Goal: Transaction & Acquisition: Purchase product/service

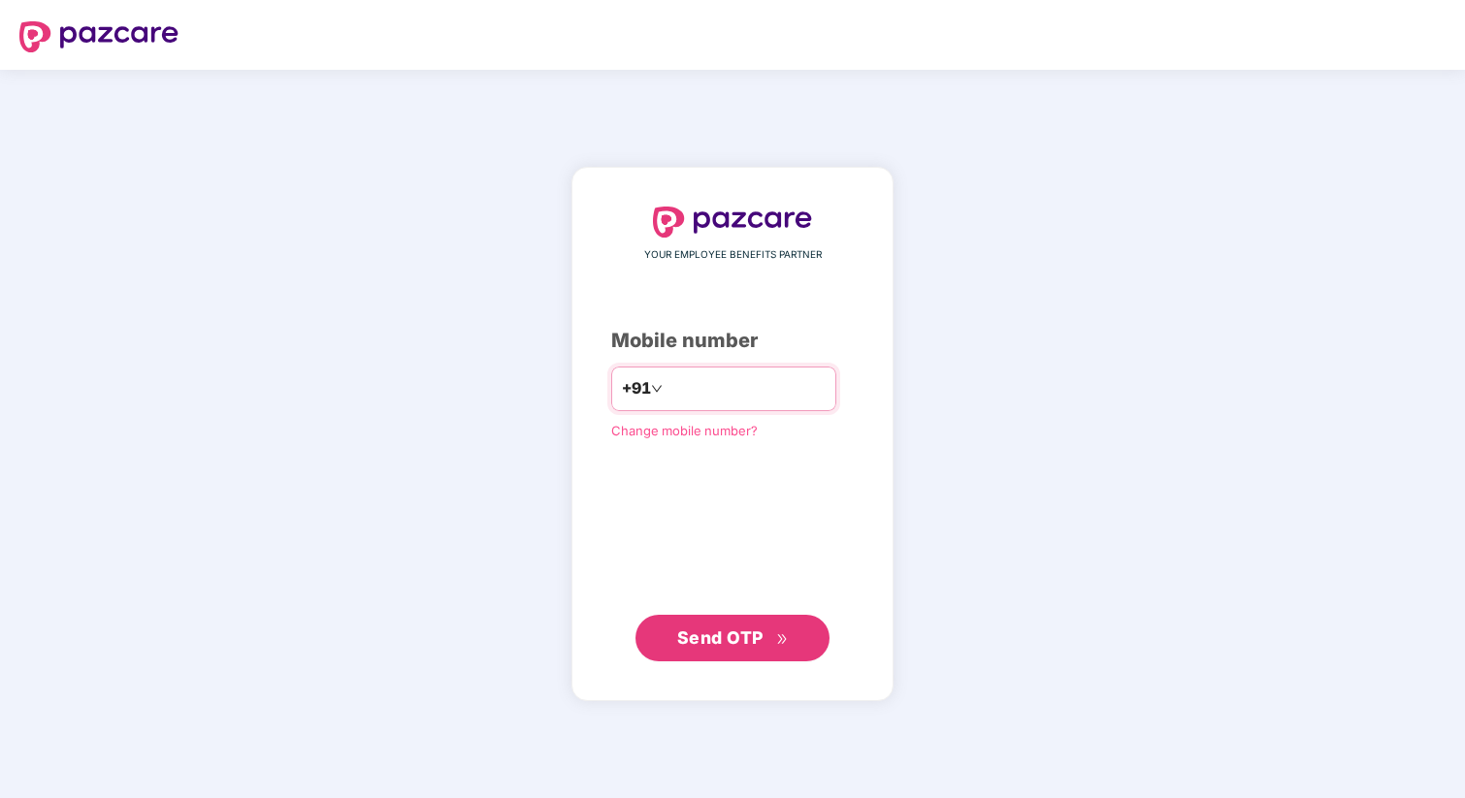
click at [705, 397] on input "number" at bounding box center [745, 389] width 159 height 31
type input "**********"
click at [761, 620] on button "Send OTP" at bounding box center [732, 638] width 194 height 47
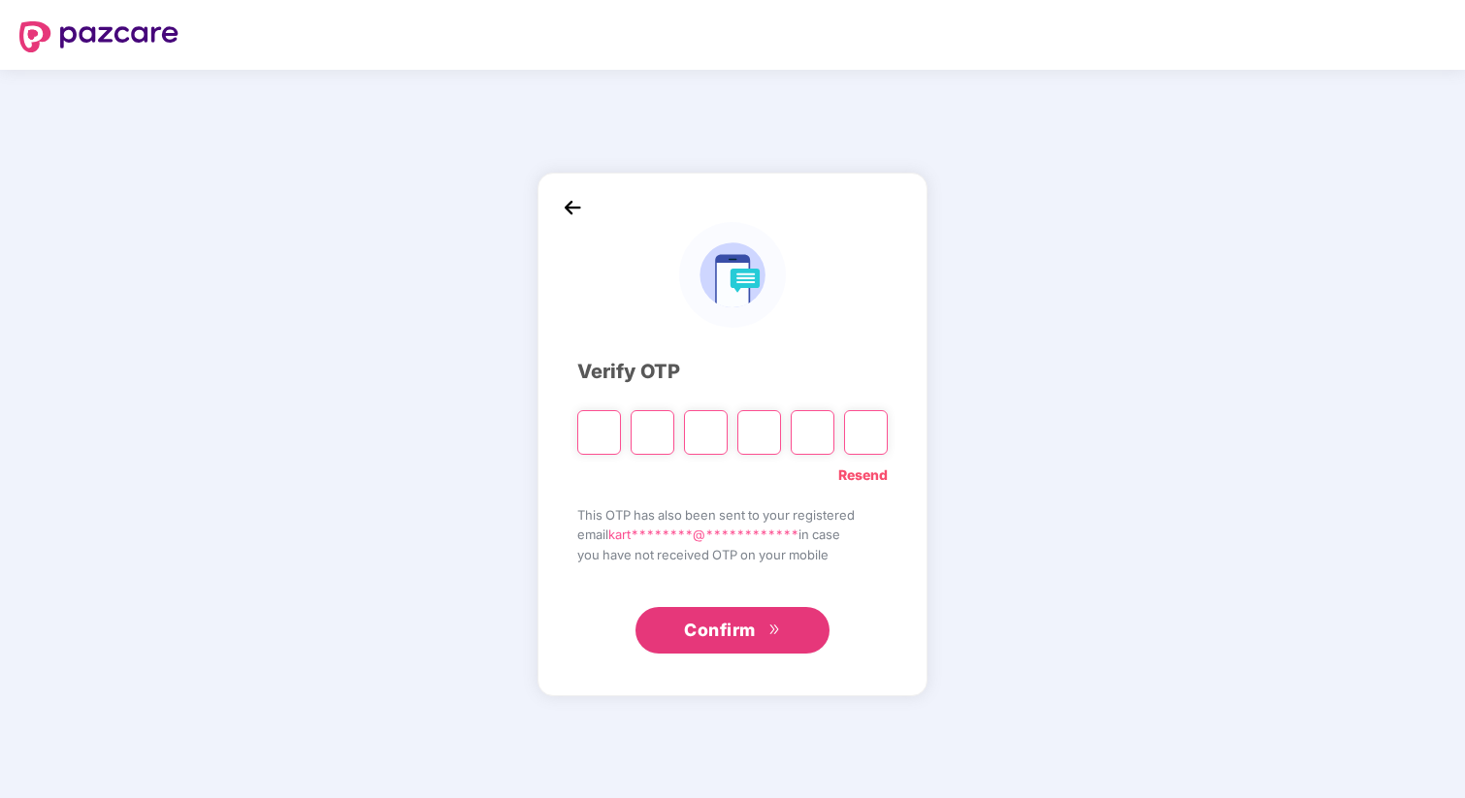
type input "*"
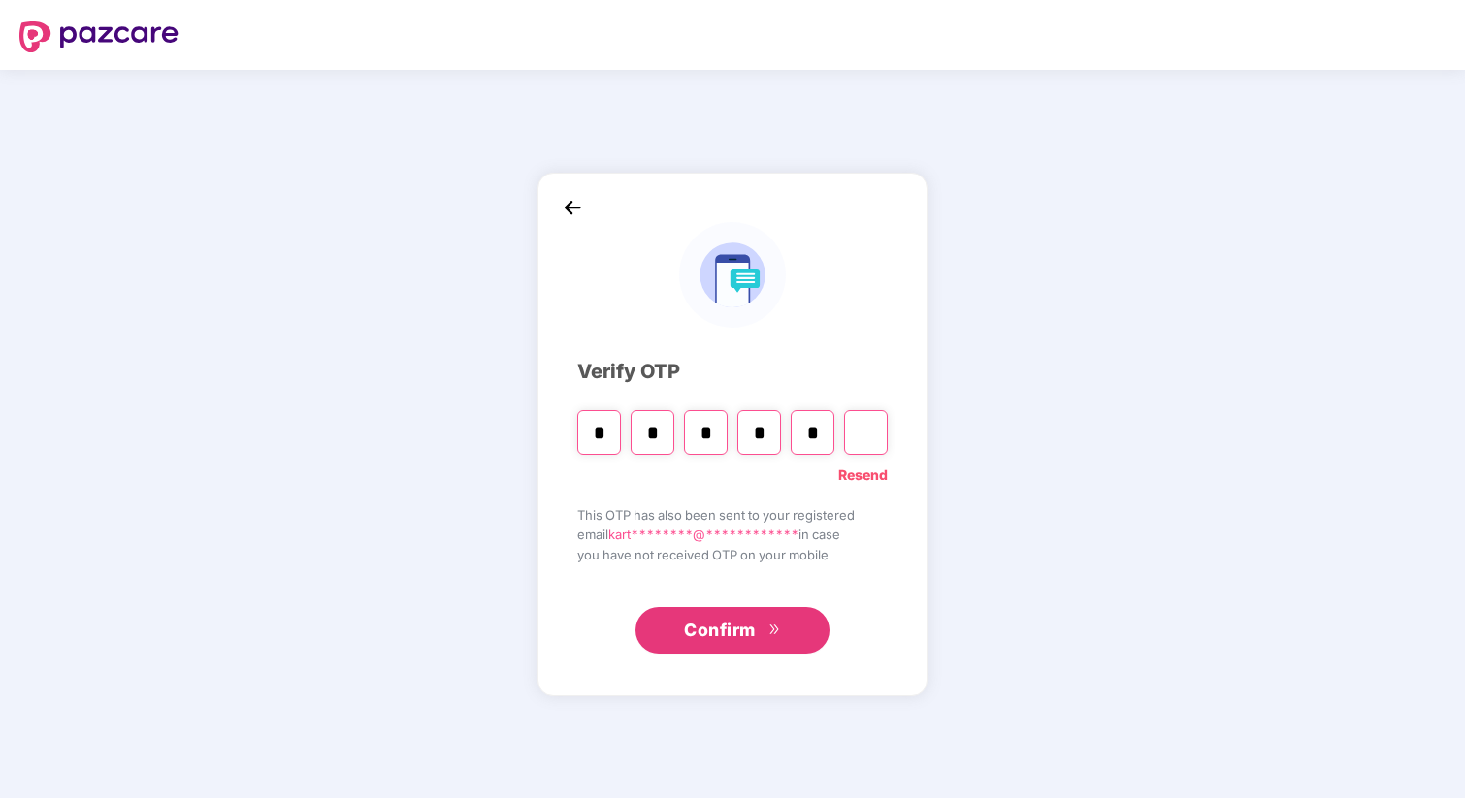
type input "*"
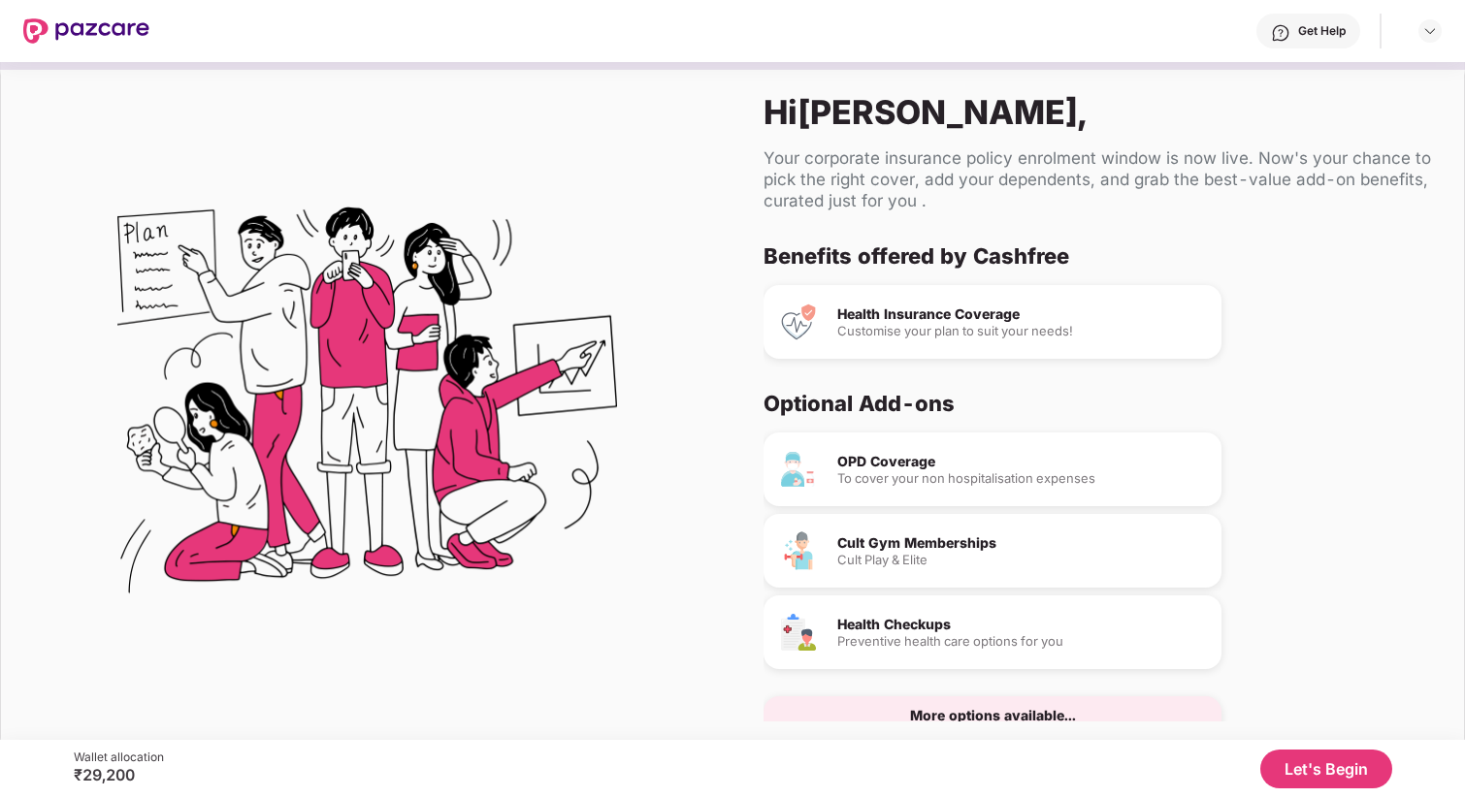
scroll to position [45, 0]
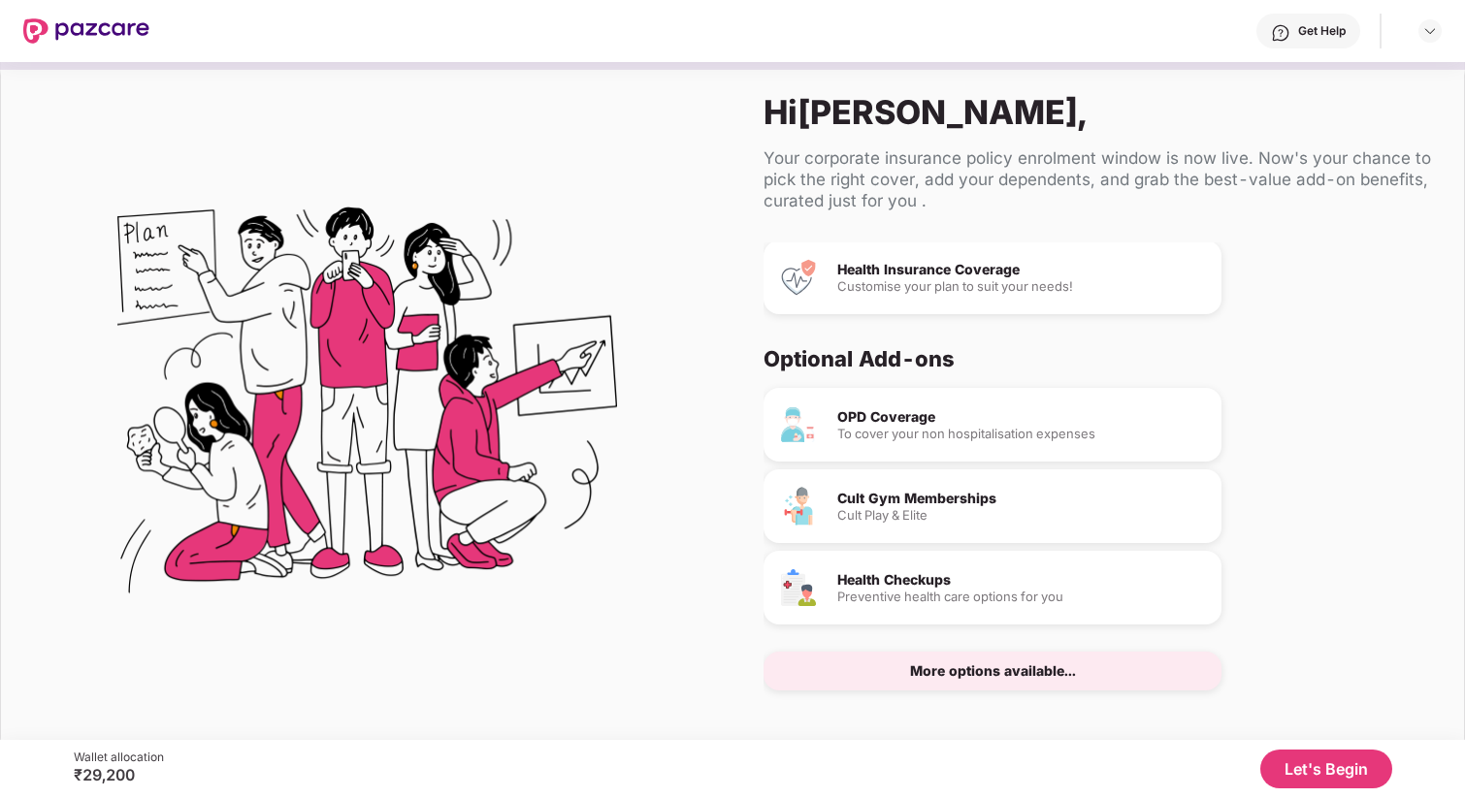
click at [1317, 763] on button "Let's Begin" at bounding box center [1326, 769] width 132 height 39
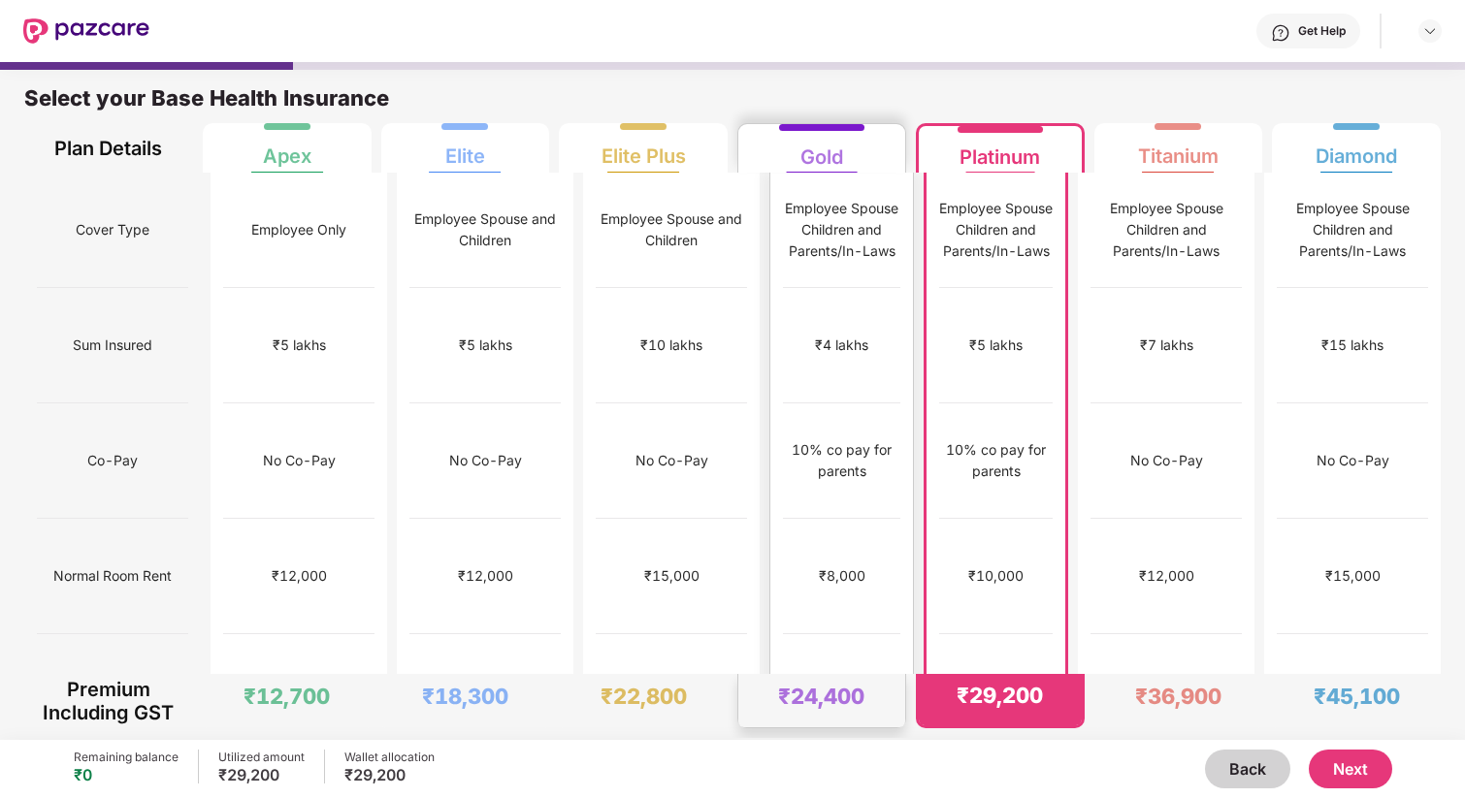
click at [822, 538] on div "₹8,000" at bounding box center [841, 576] width 117 height 115
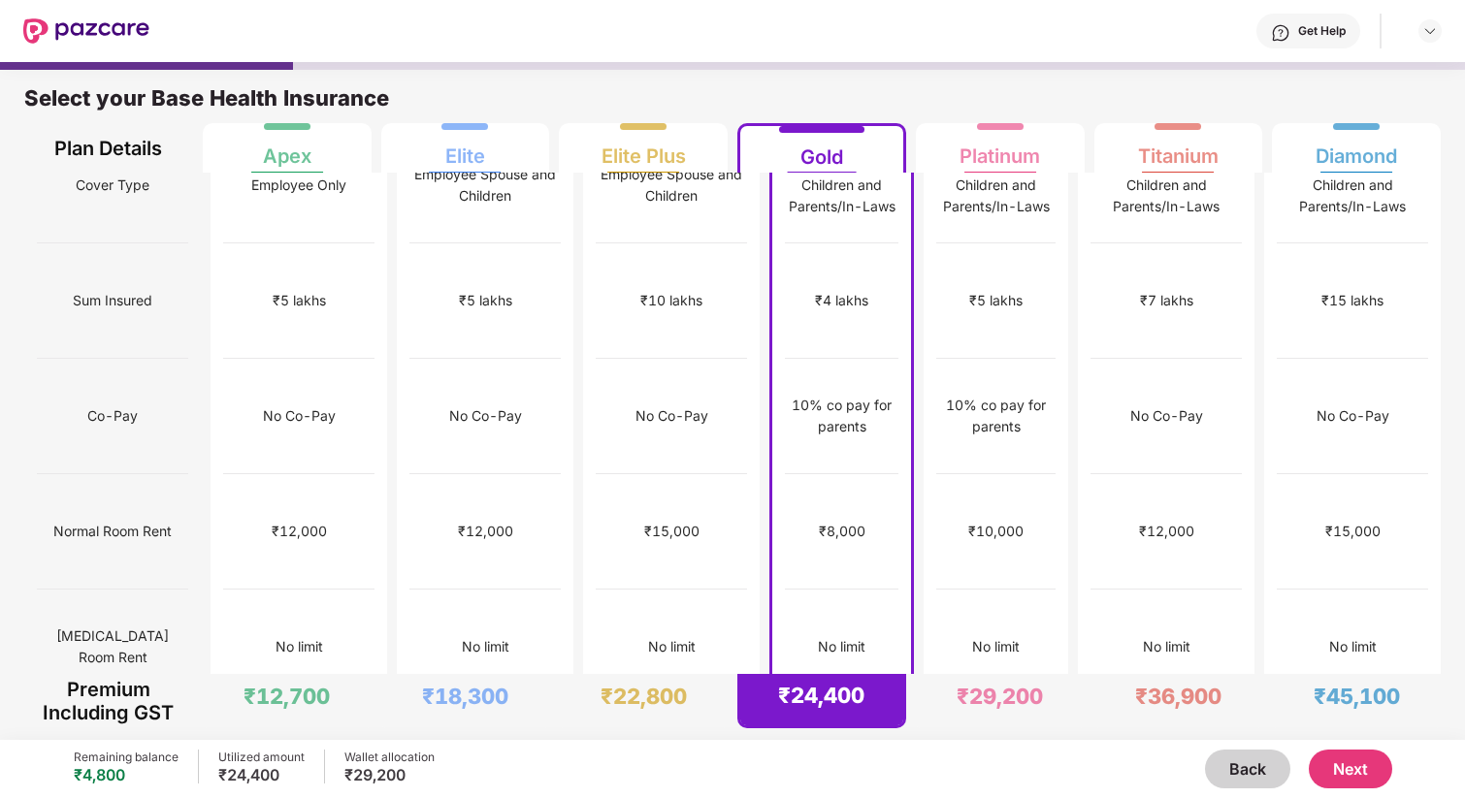
scroll to position [0, 0]
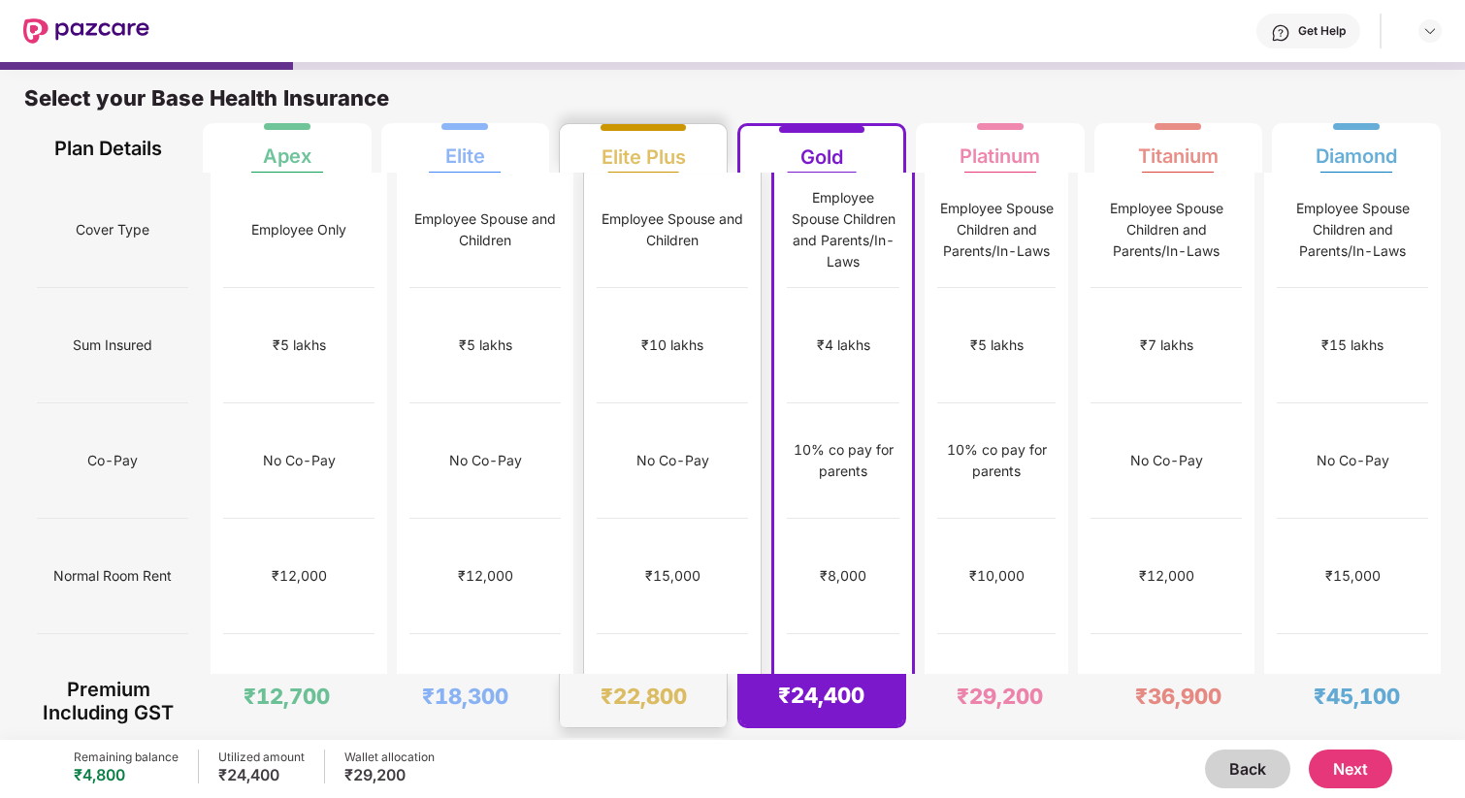
click at [636, 450] on div "No Co-Pay" at bounding box center [672, 460] width 73 height 21
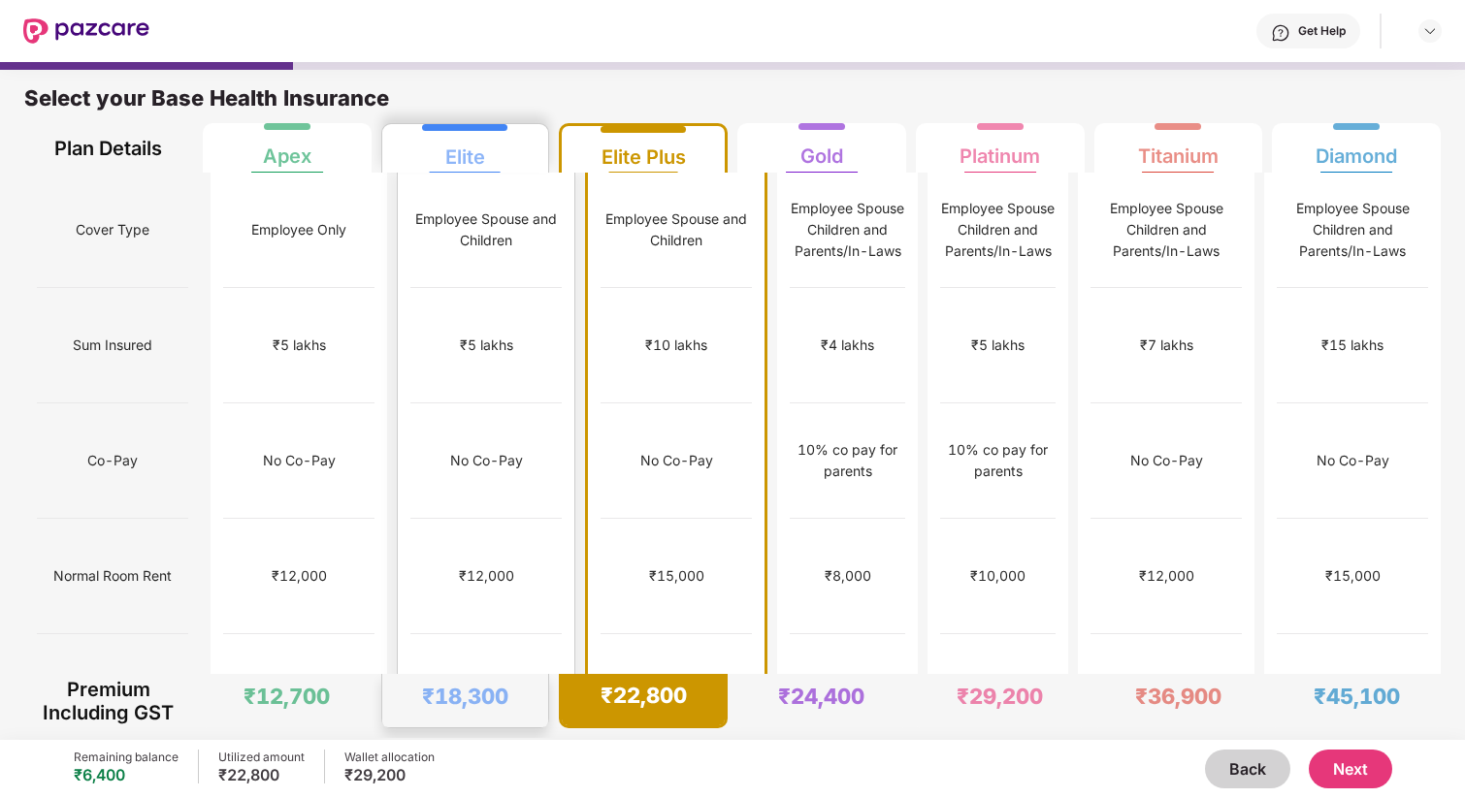
click at [456, 288] on div "₹5 lakhs" at bounding box center [485, 345] width 151 height 115
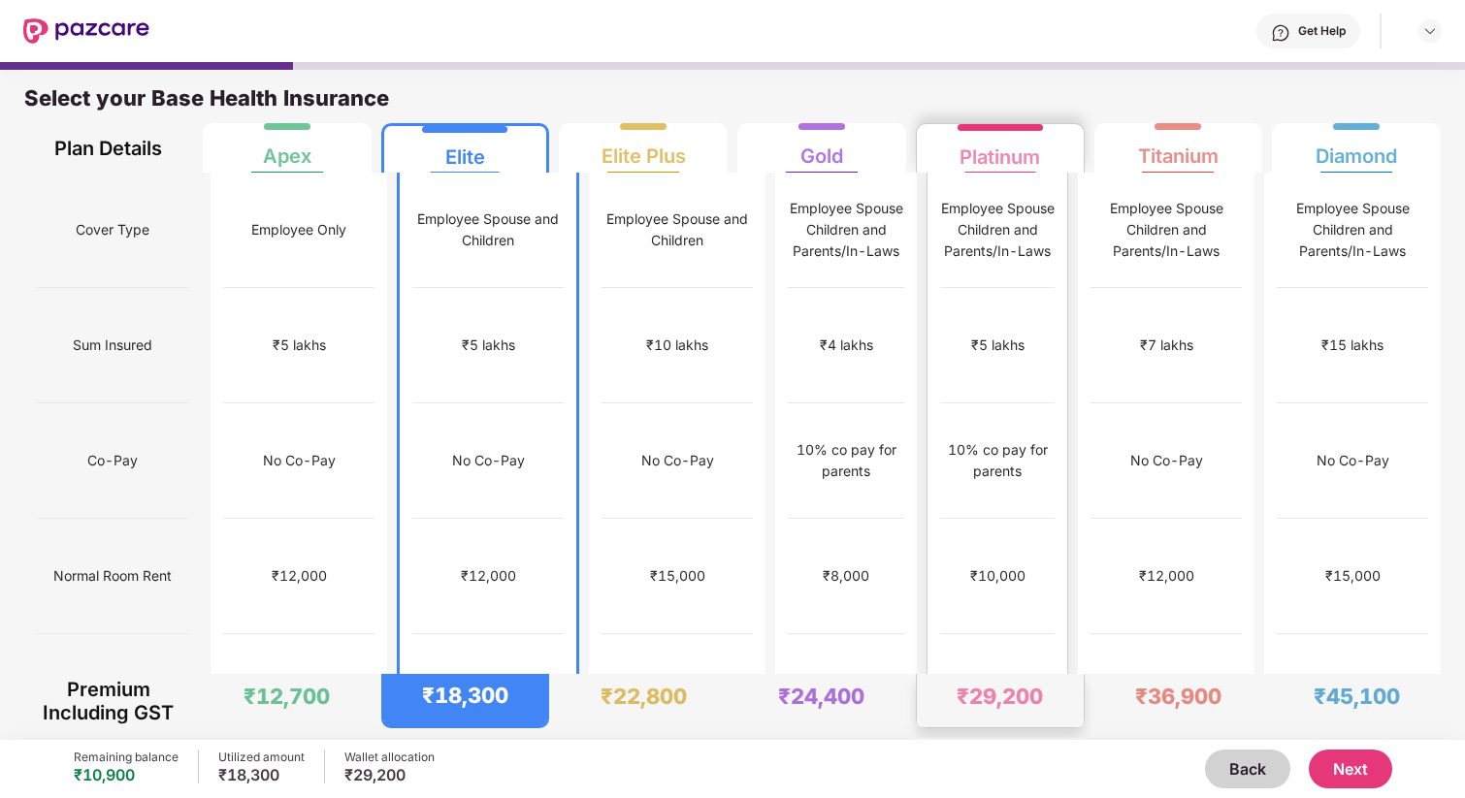
click at [972, 139] on div "Platinum" at bounding box center [999, 149] width 81 height 39
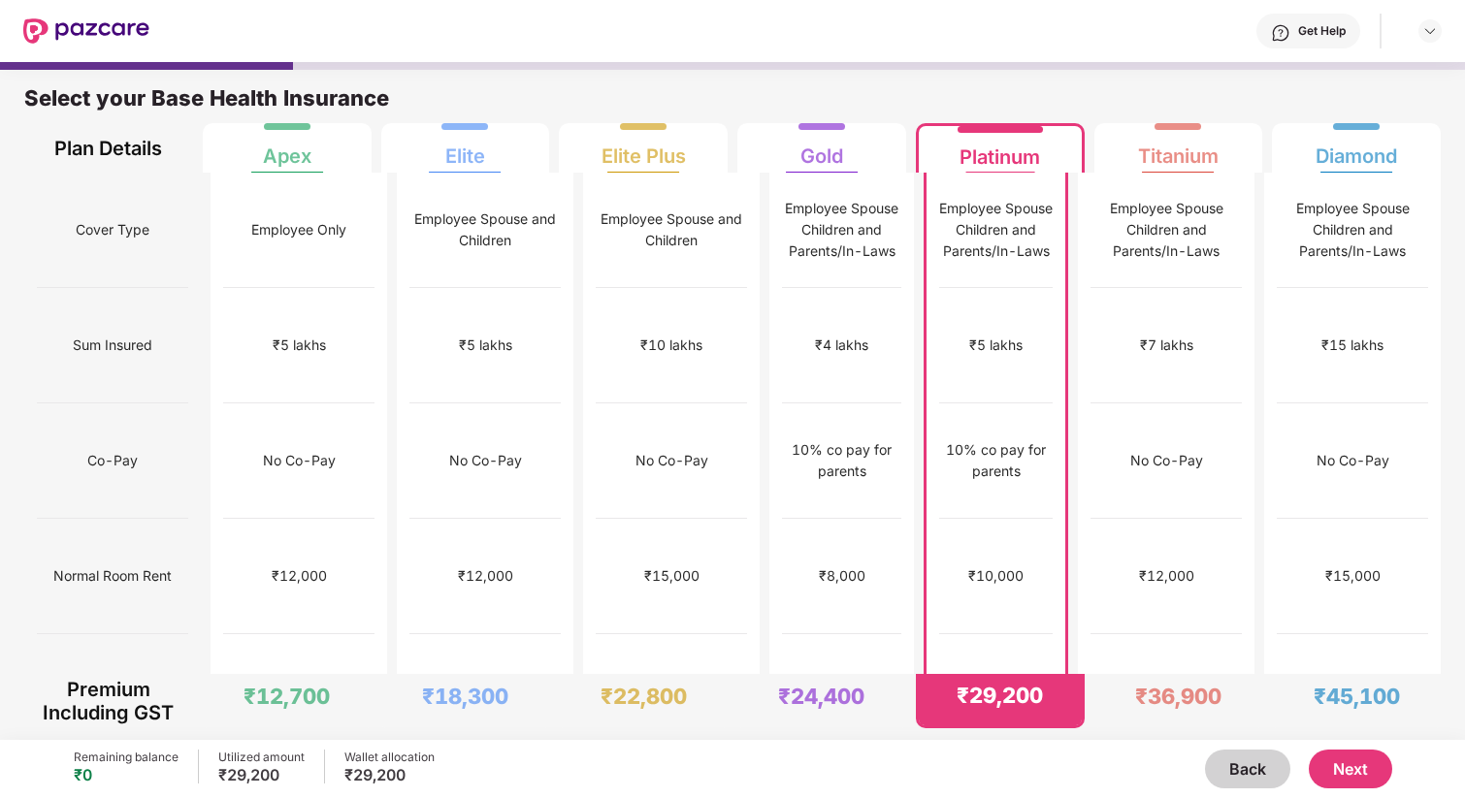
click at [1332, 775] on button "Next" at bounding box center [1350, 769] width 83 height 39
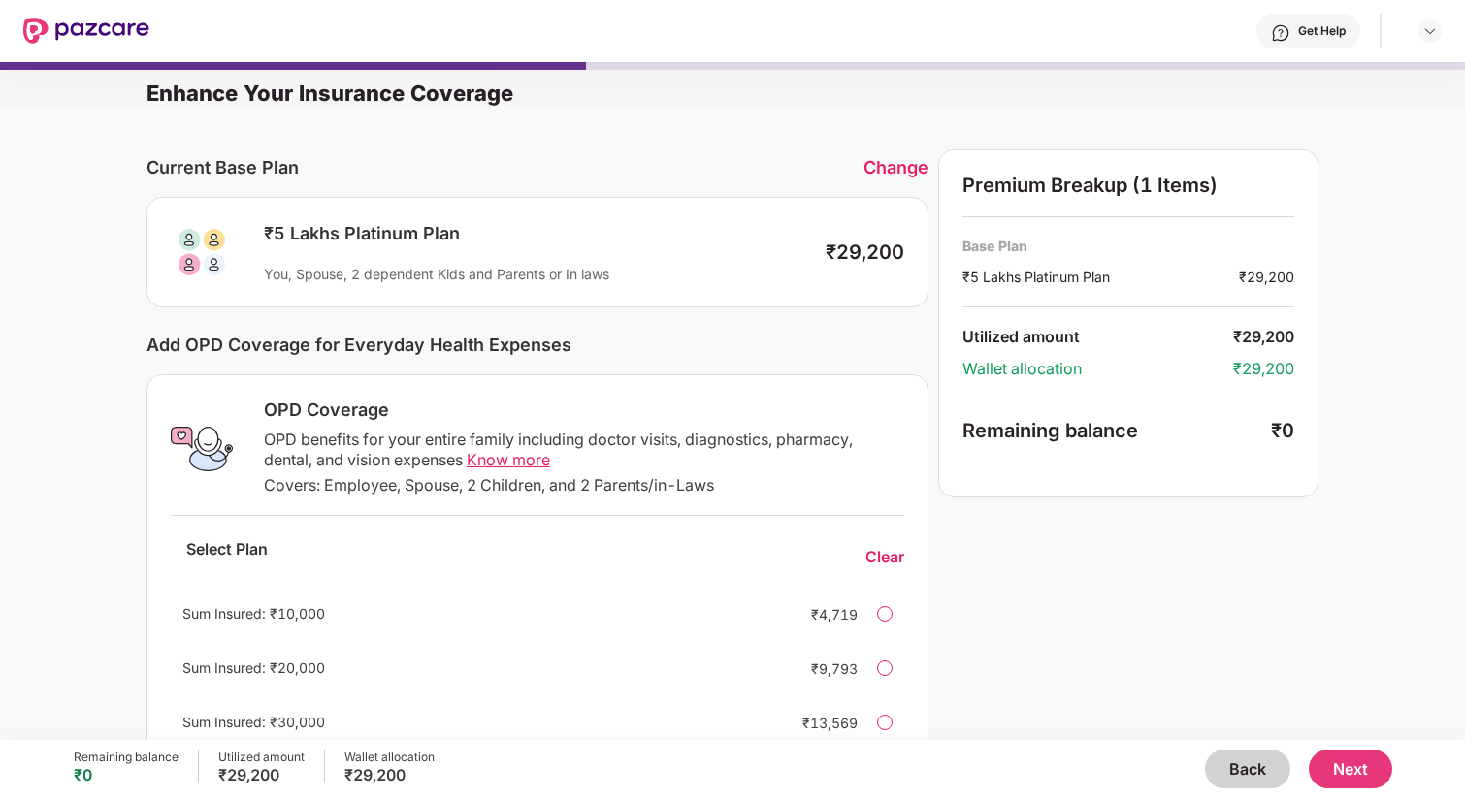
click at [1234, 767] on button "Back" at bounding box center [1247, 769] width 85 height 39
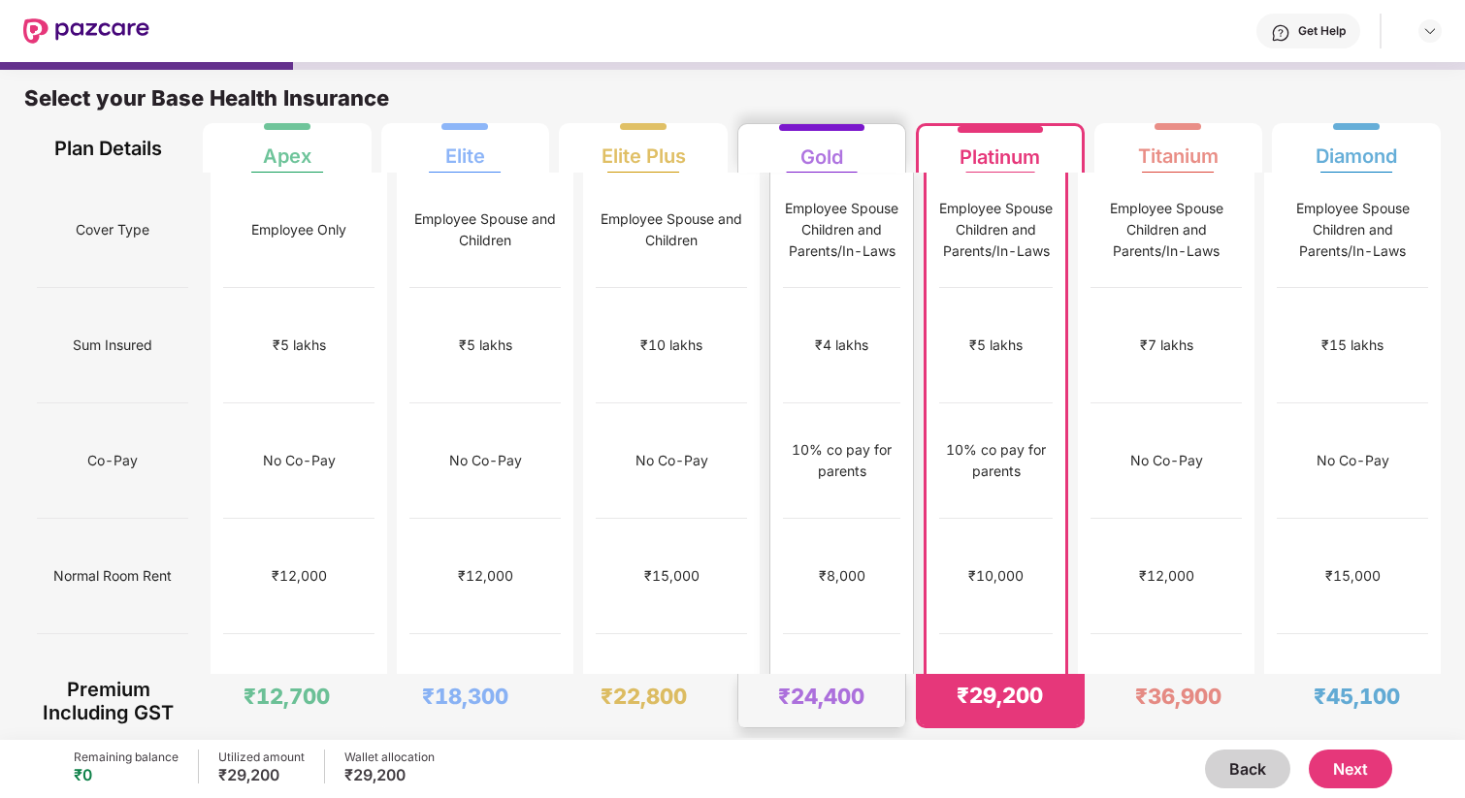
click at [846, 151] on div "Gold" at bounding box center [822, 148] width 142 height 49
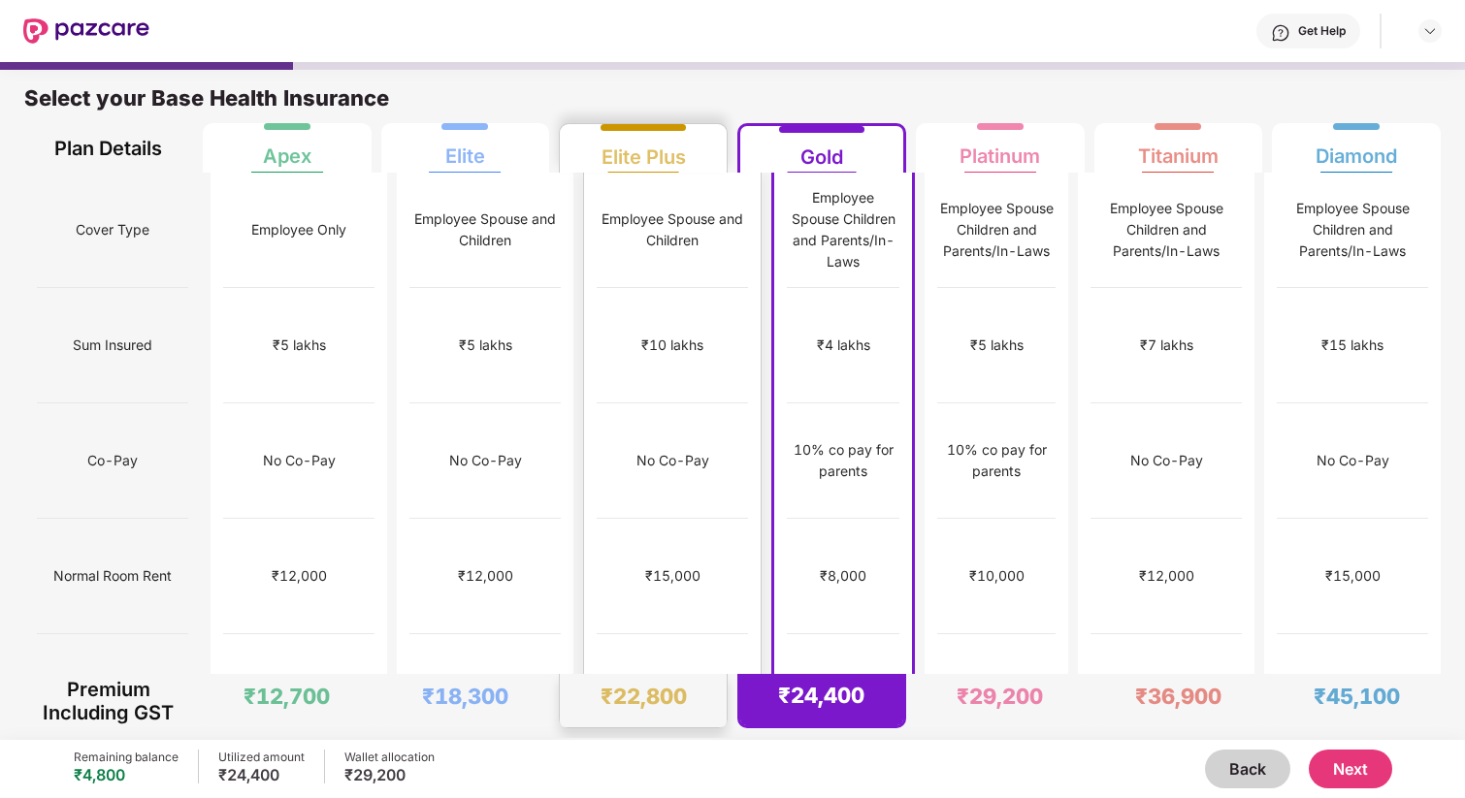
click at [689, 317] on div "₹10 lakhs" at bounding box center [672, 345] width 151 height 115
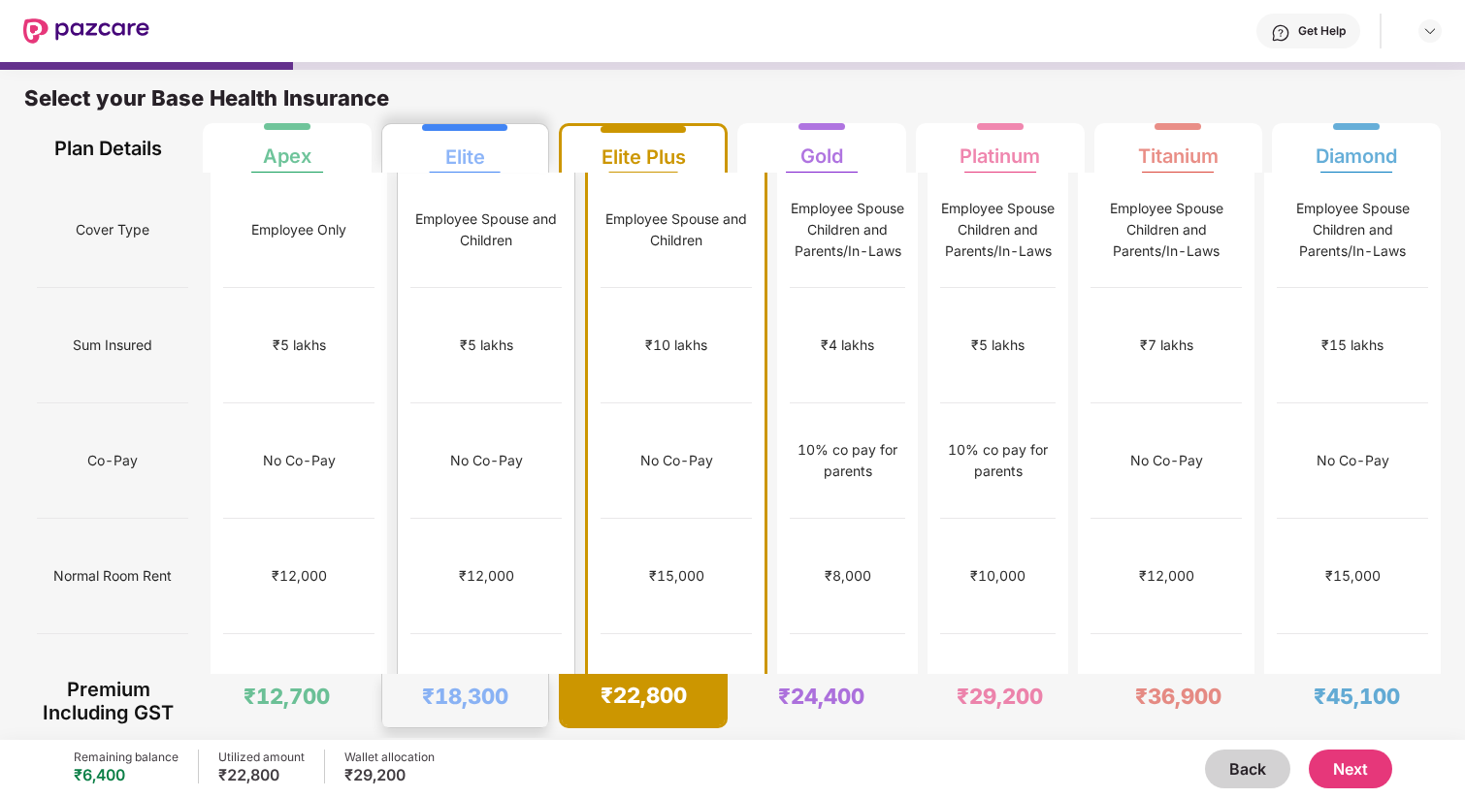
click at [481, 125] on div at bounding box center [464, 127] width 85 height 7
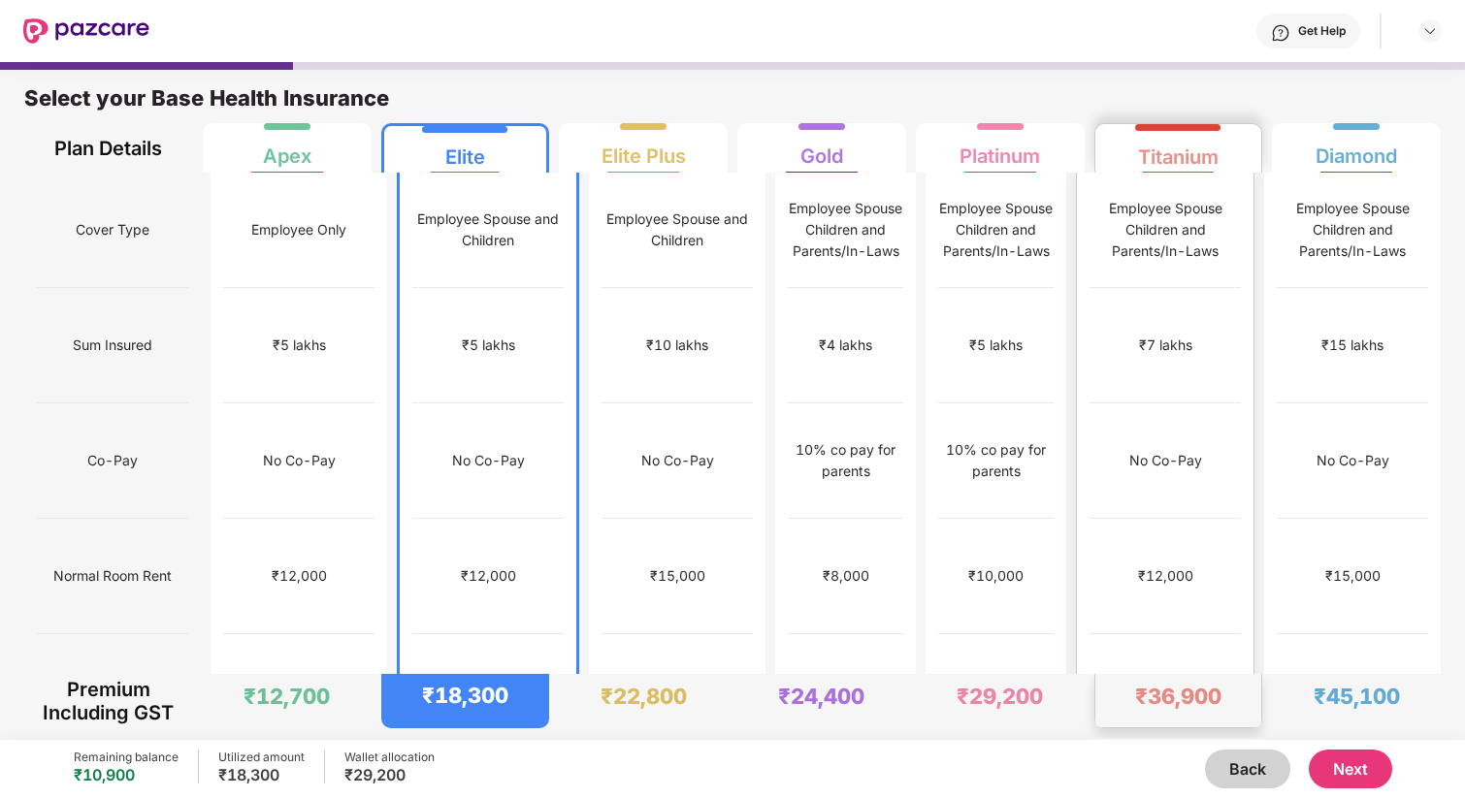
click at [1152, 158] on div "Titanium" at bounding box center [1178, 149] width 81 height 39
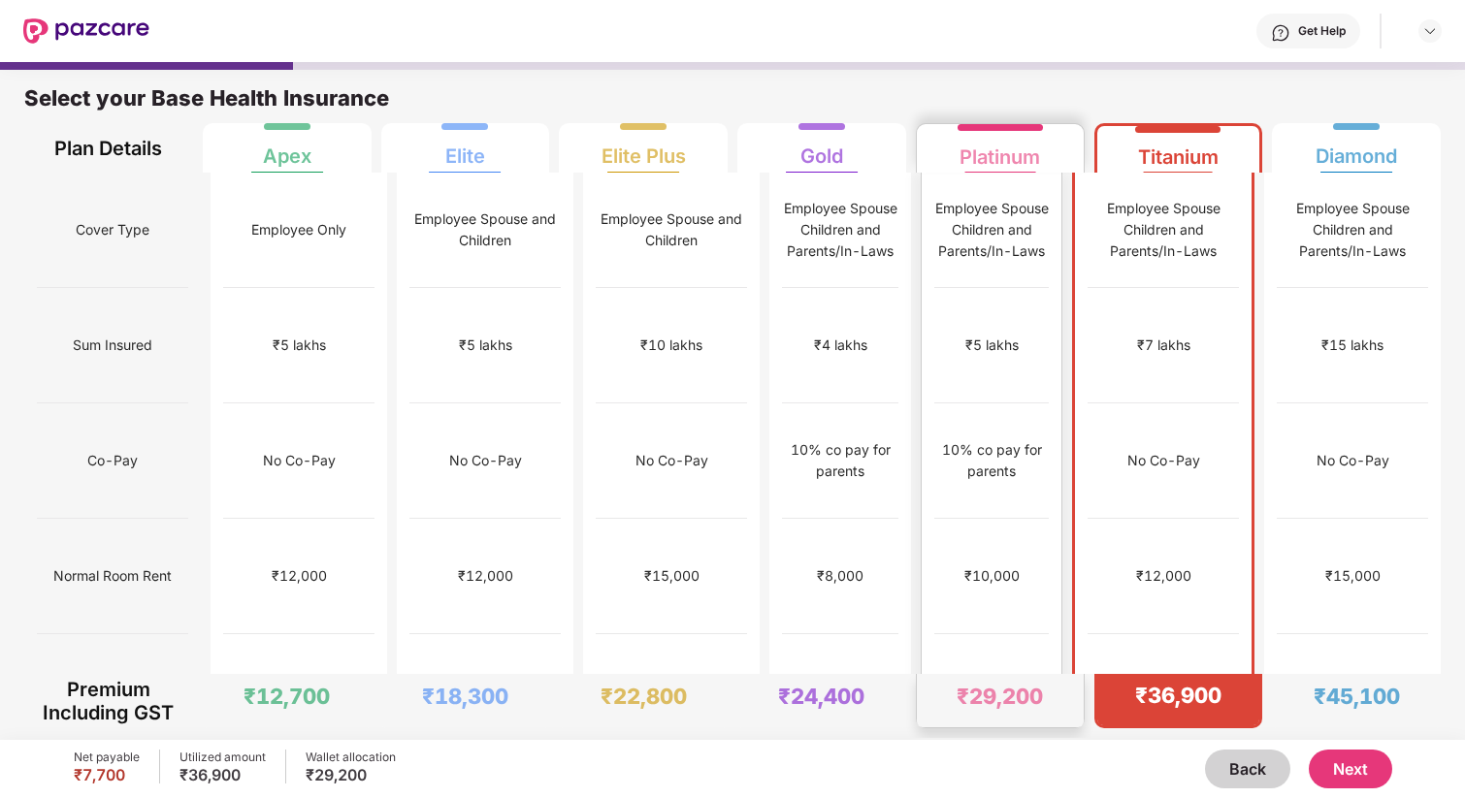
click at [997, 141] on div "Platinum" at bounding box center [999, 149] width 81 height 39
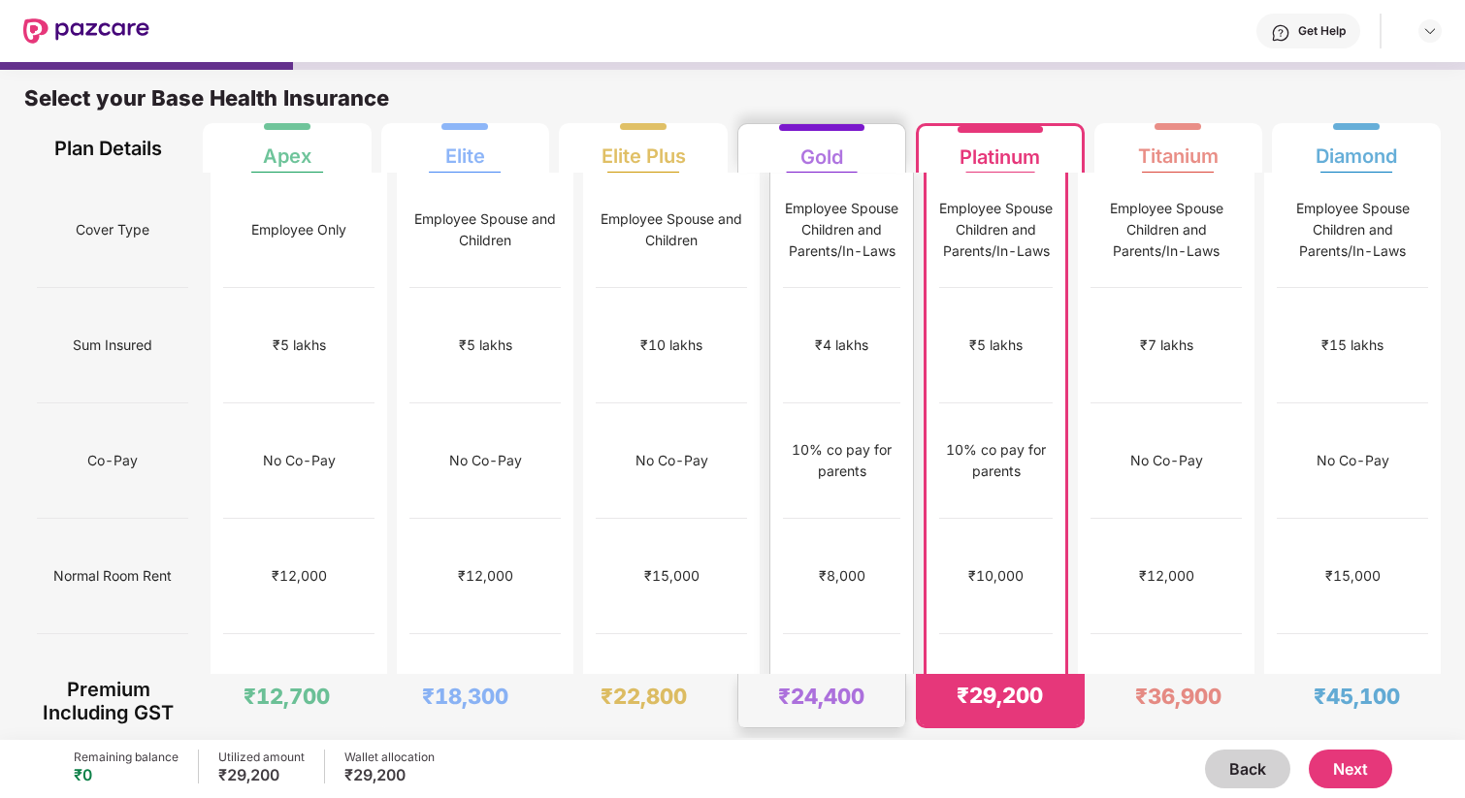
click at [805, 207] on div "Employee Spouse Children and Parents/In-Laws" at bounding box center [841, 230] width 117 height 64
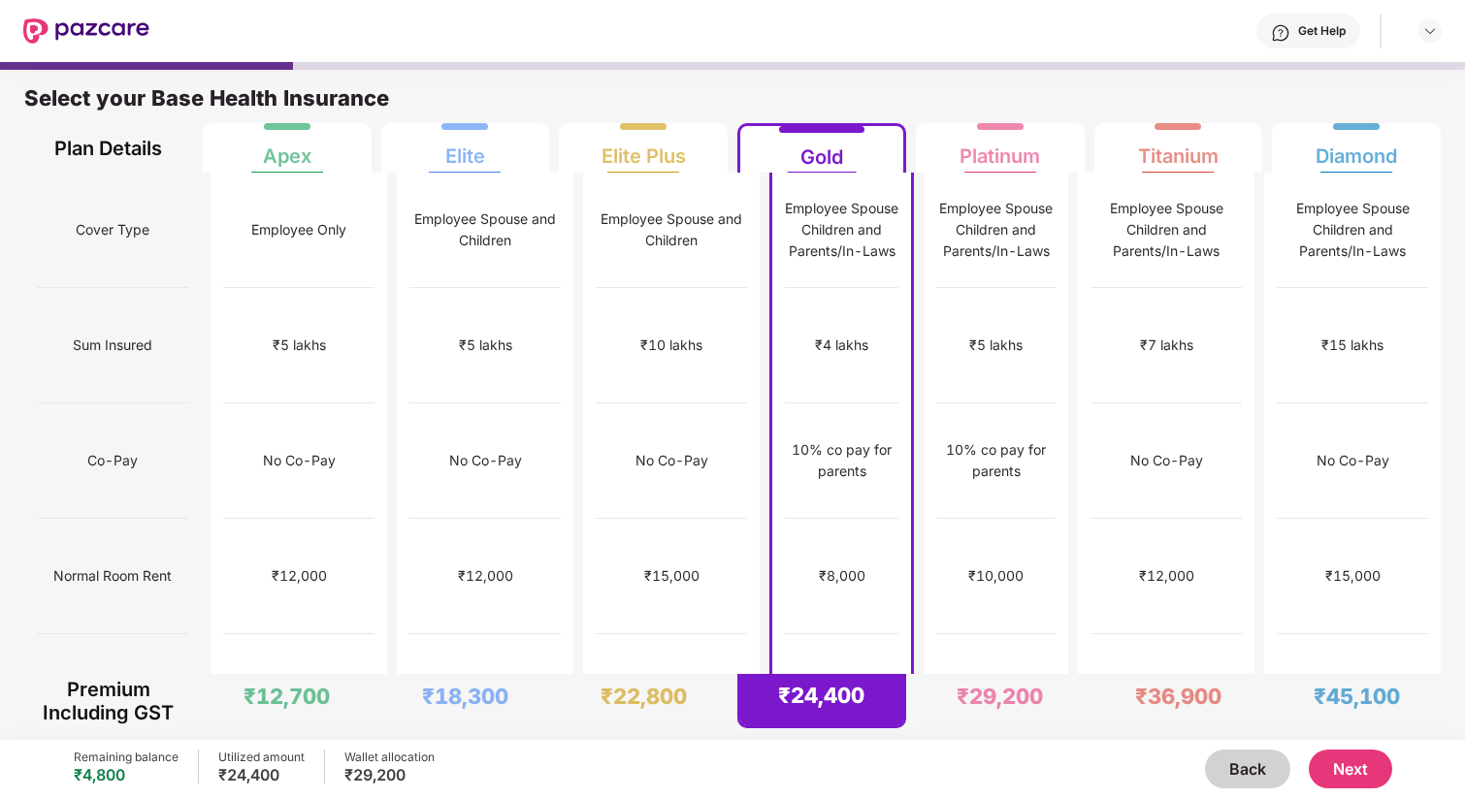
click at [1378, 763] on button "Next" at bounding box center [1350, 769] width 83 height 39
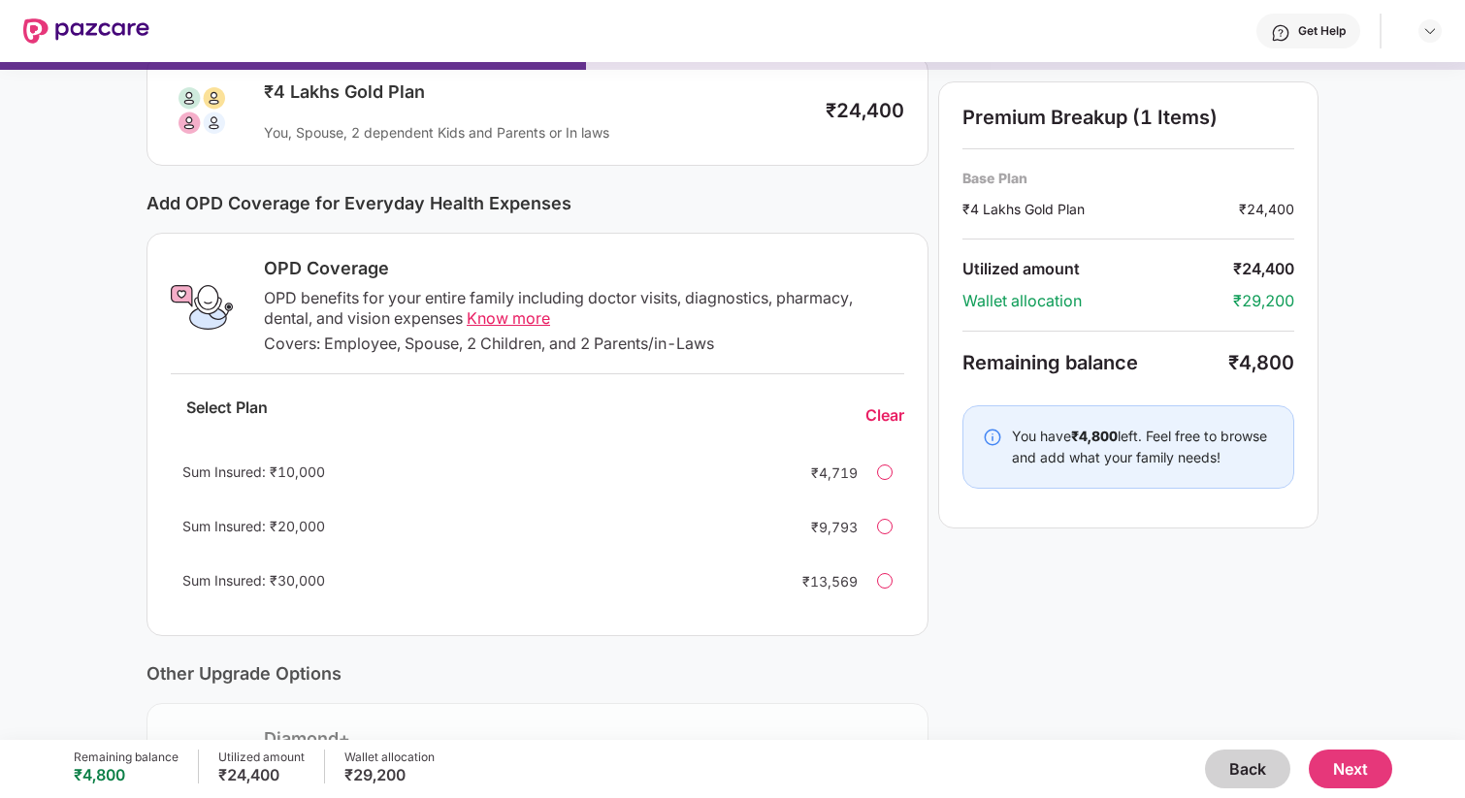
scroll to position [143, 0]
click at [889, 526] on div at bounding box center [885, 526] width 16 height 16
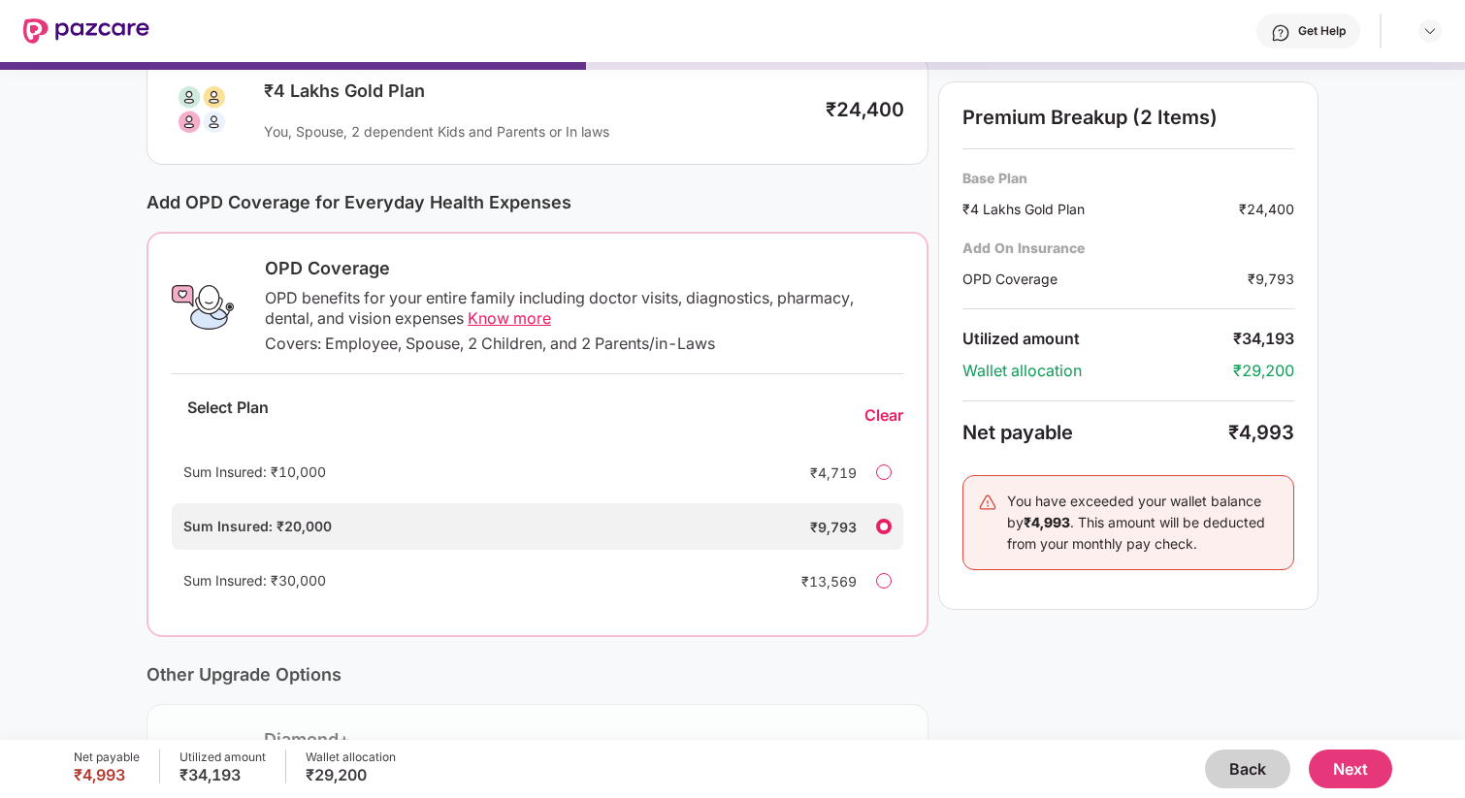
click at [885, 523] on div at bounding box center [884, 527] width 16 height 16
click at [885, 471] on div at bounding box center [884, 473] width 16 height 16
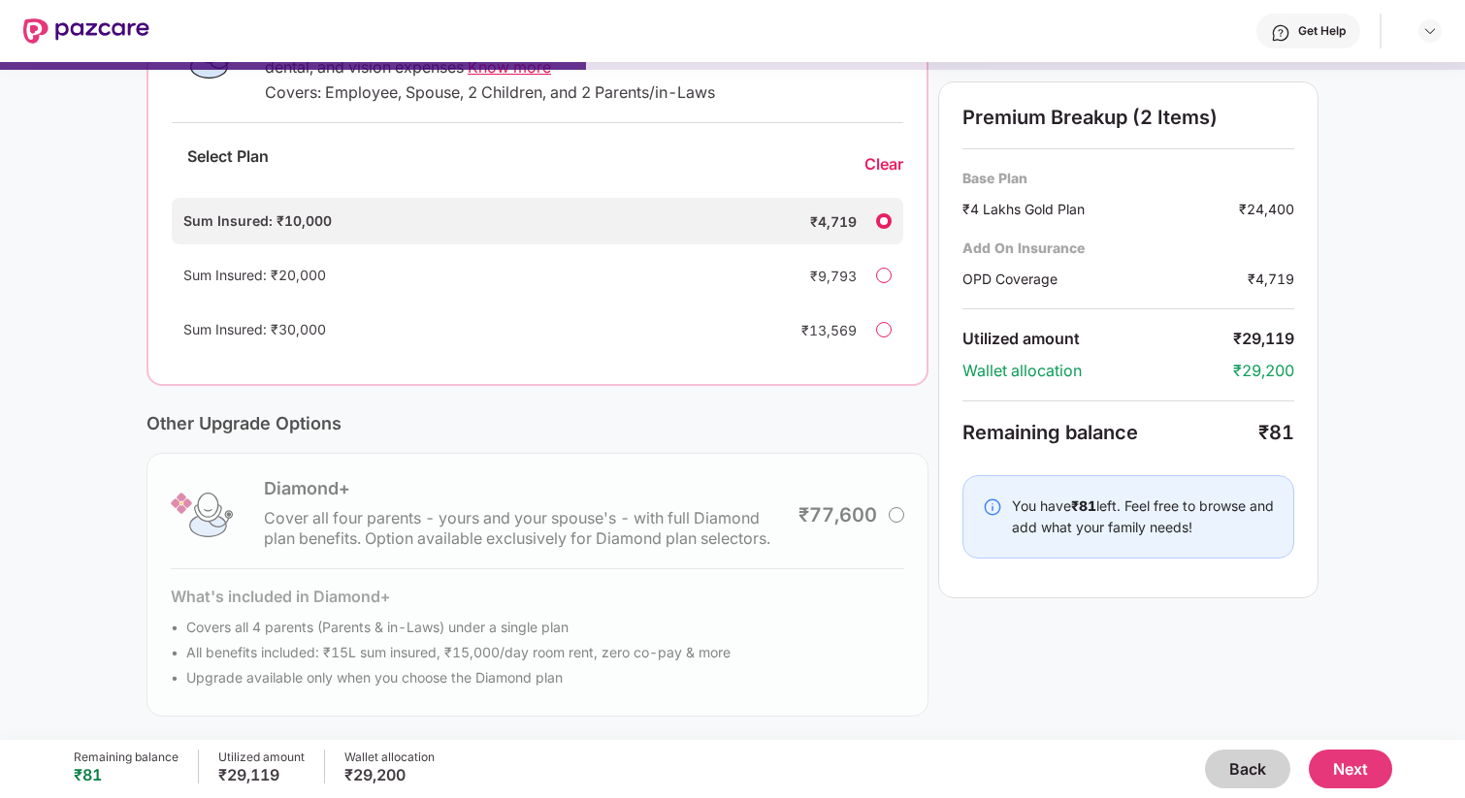
scroll to position [0, 0]
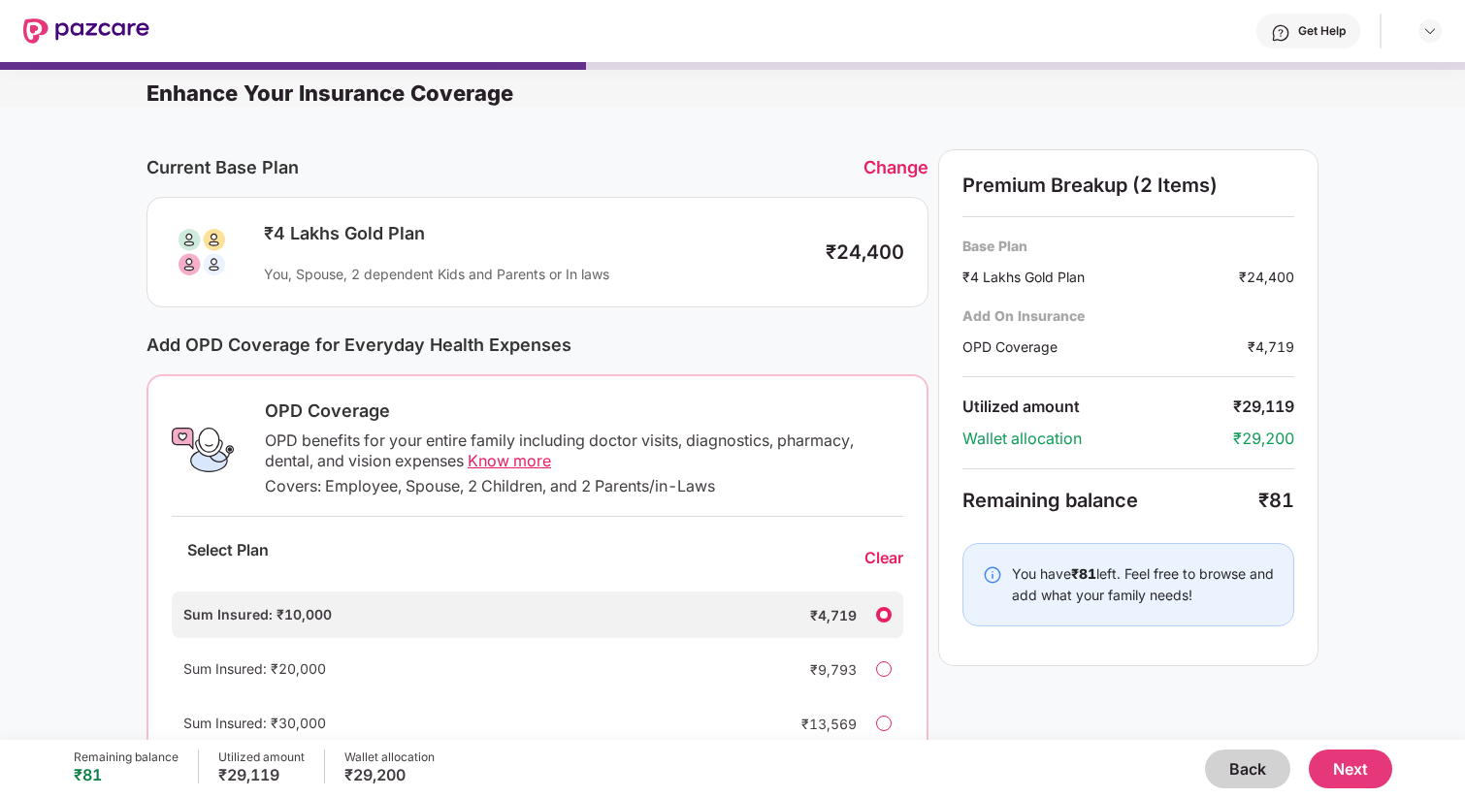
click at [499, 453] on span "Know more" at bounding box center [509, 460] width 83 height 19
click at [1229, 749] on div "Remaining balance ₹81 Utilized amount ₹29,119 Wallet allocation ₹29,200 Back Ne…" at bounding box center [733, 769] width 1318 height 58
click at [1232, 766] on button "Back" at bounding box center [1247, 769] width 85 height 39
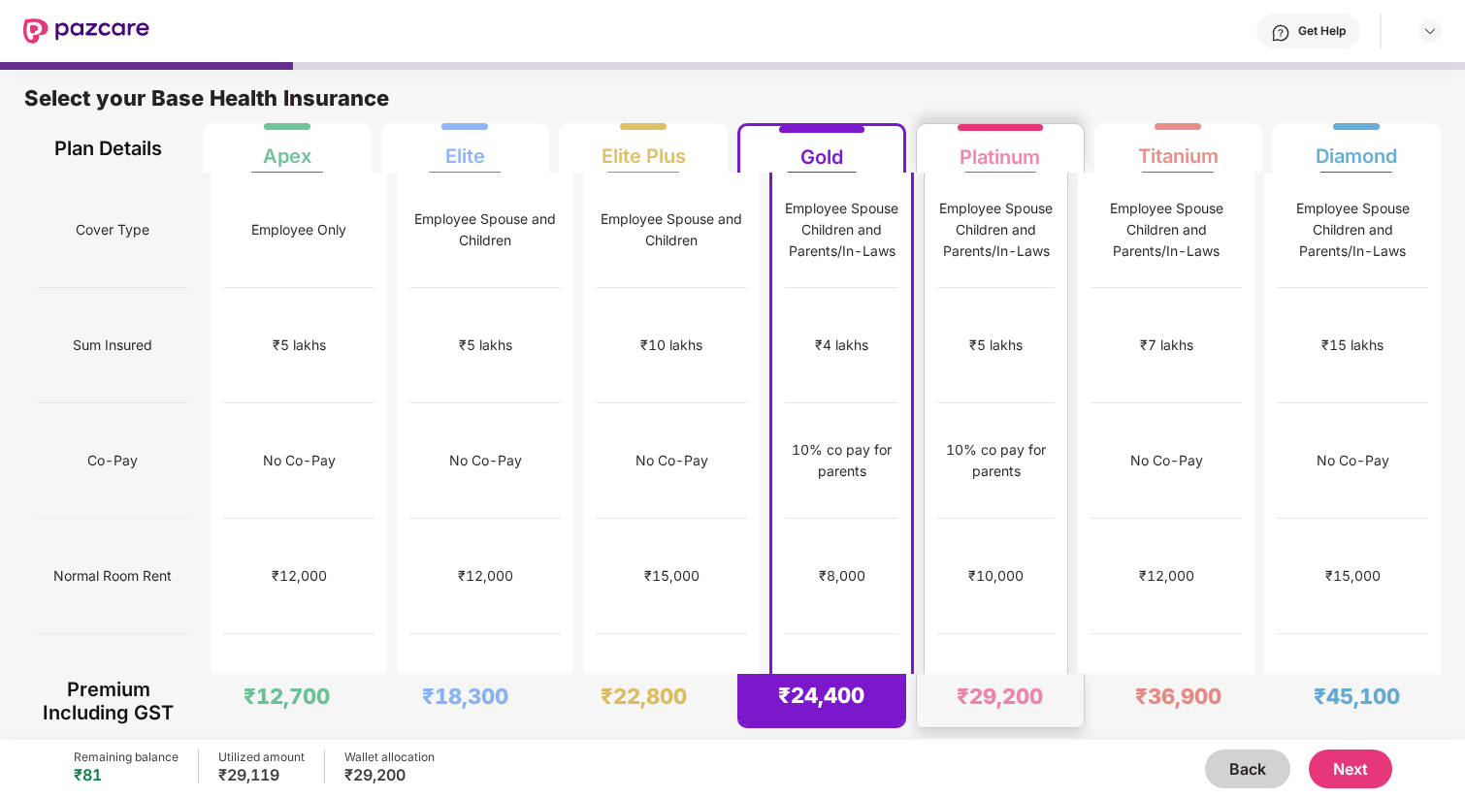
click at [975, 169] on div "Platinum" at bounding box center [1000, 148] width 142 height 49
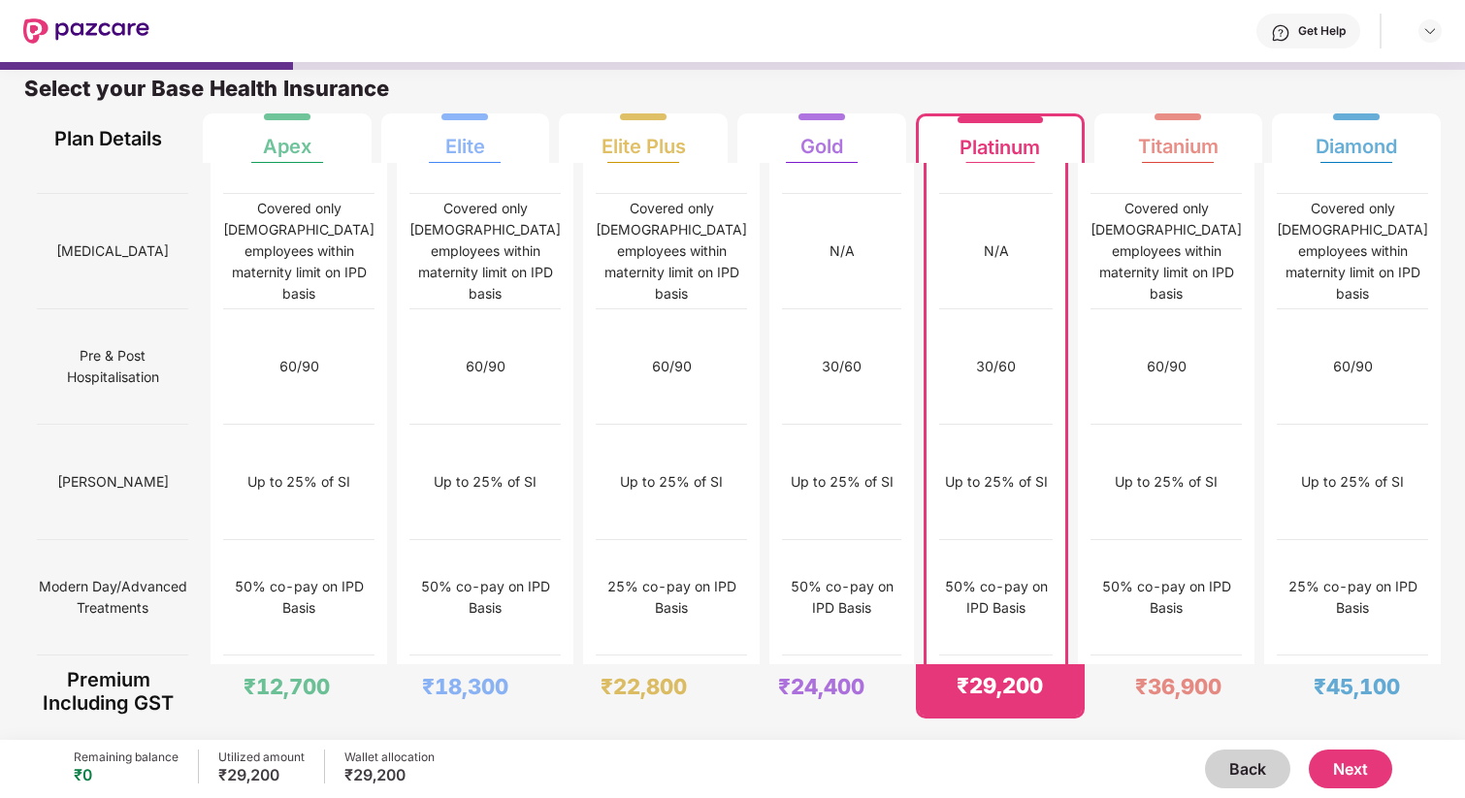
scroll to position [1851, 0]
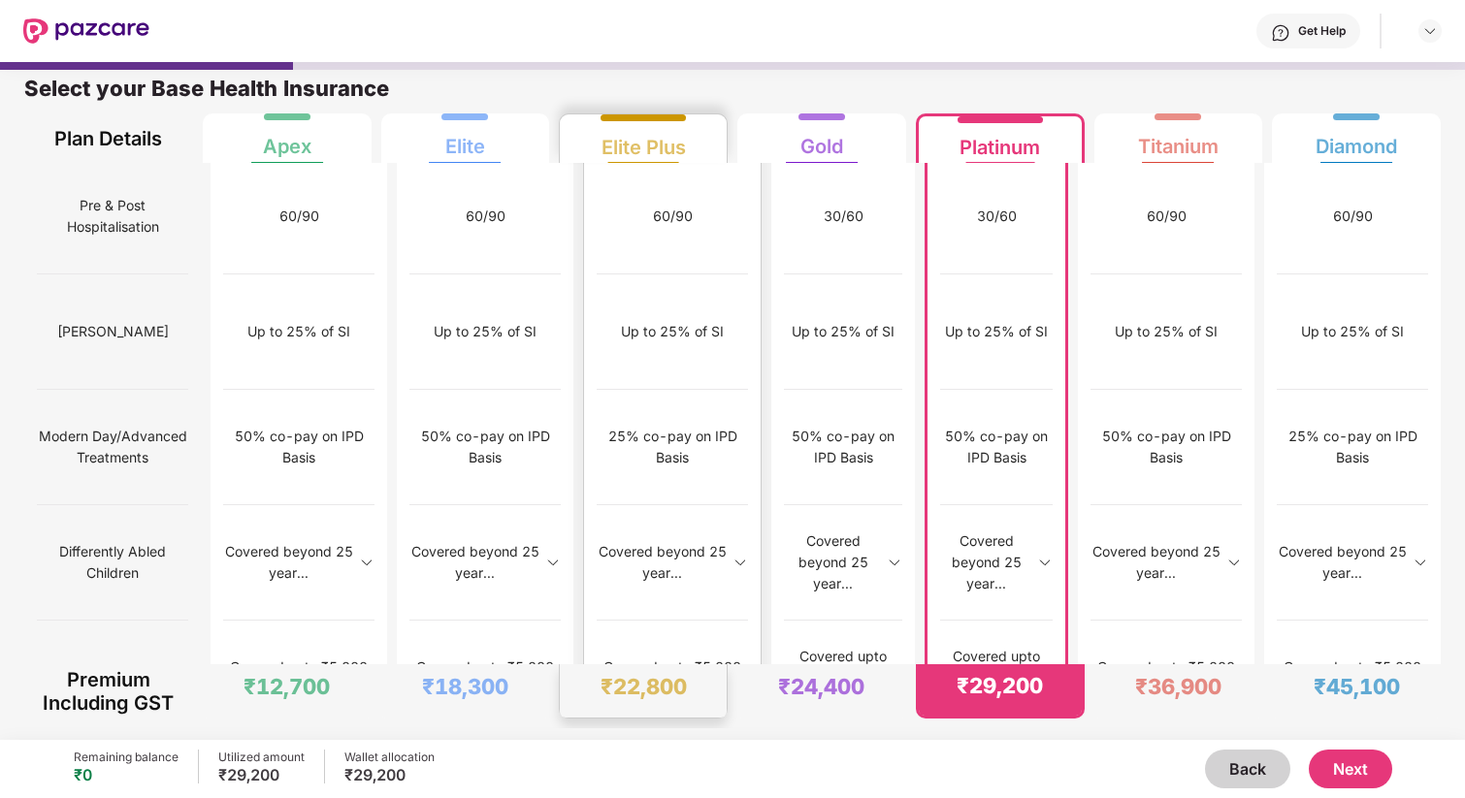
click at [626, 128] on div "Elite Plus" at bounding box center [643, 139] width 84 height 39
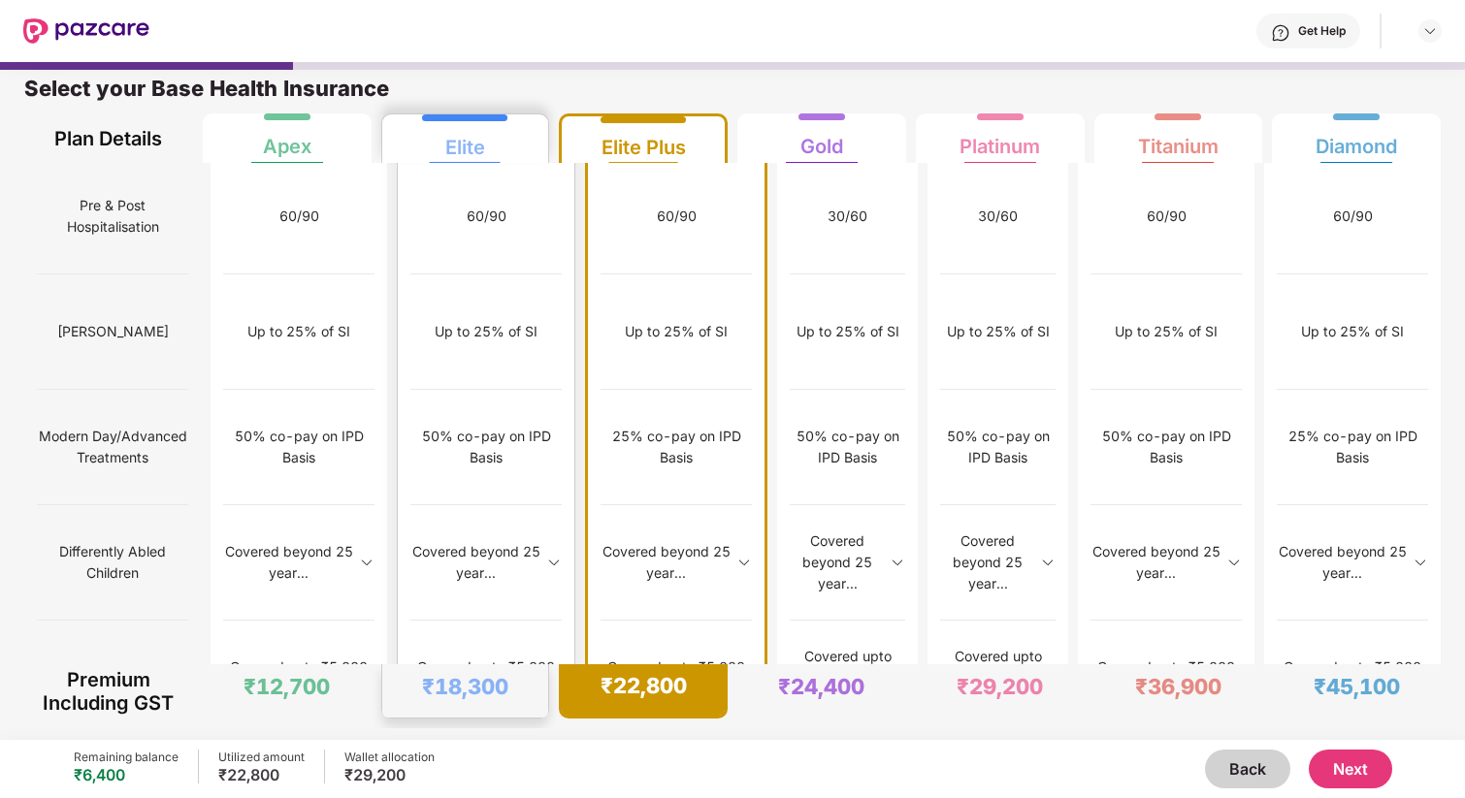
click at [414, 736] on div "Covered with 50% co-pay" at bounding box center [485, 793] width 151 height 115
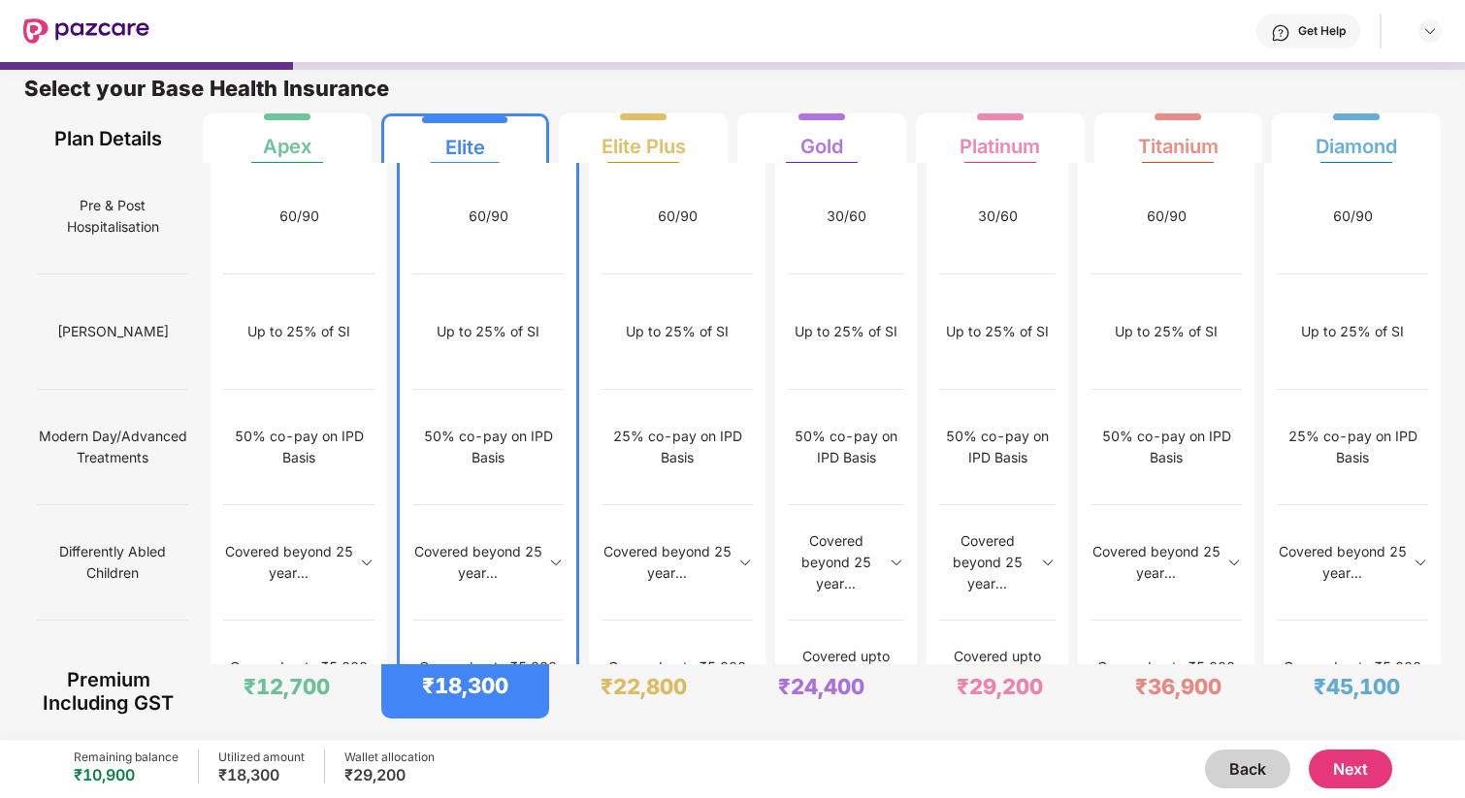
click at [1368, 776] on button "Next" at bounding box center [1350, 769] width 83 height 39
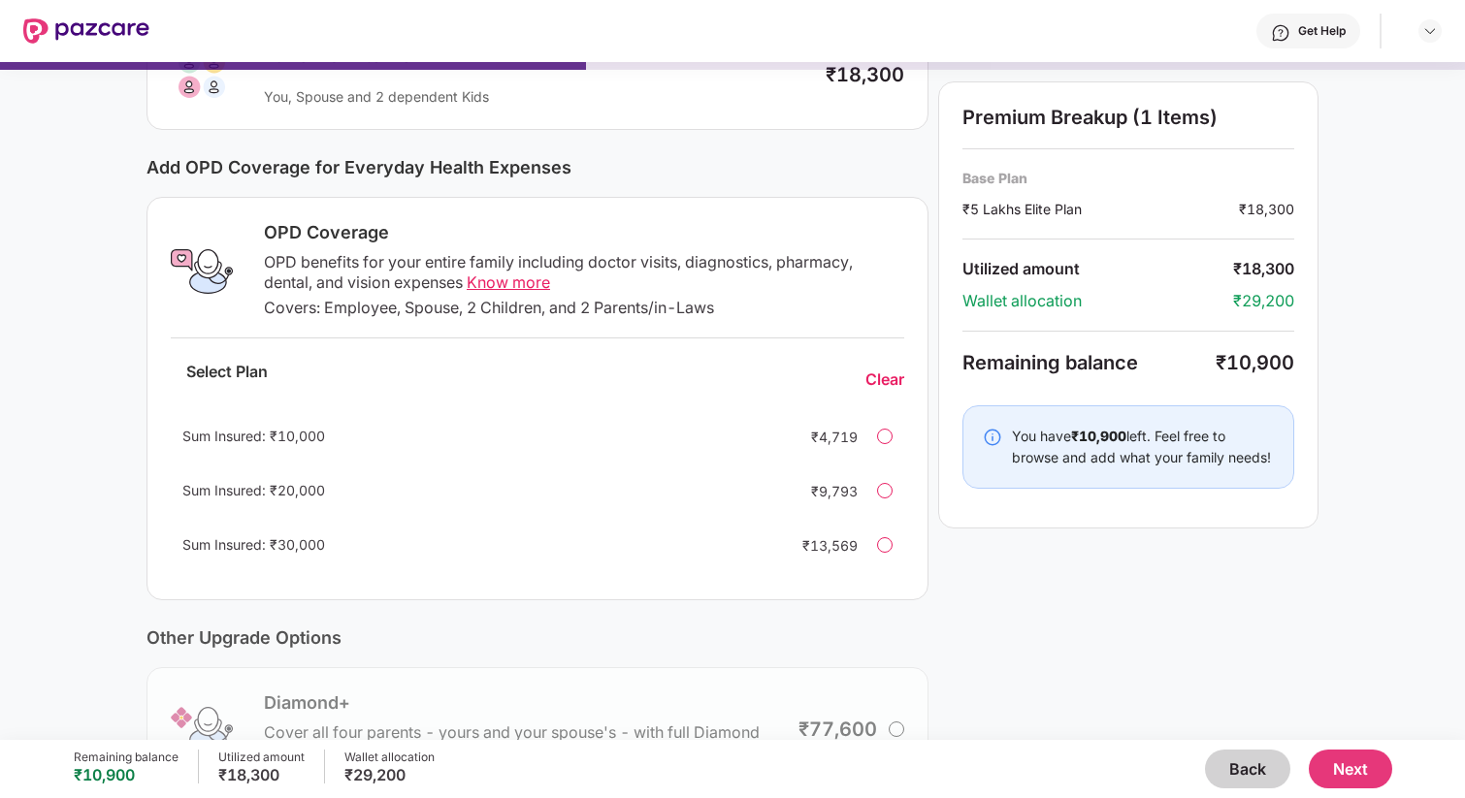
scroll to position [0, 0]
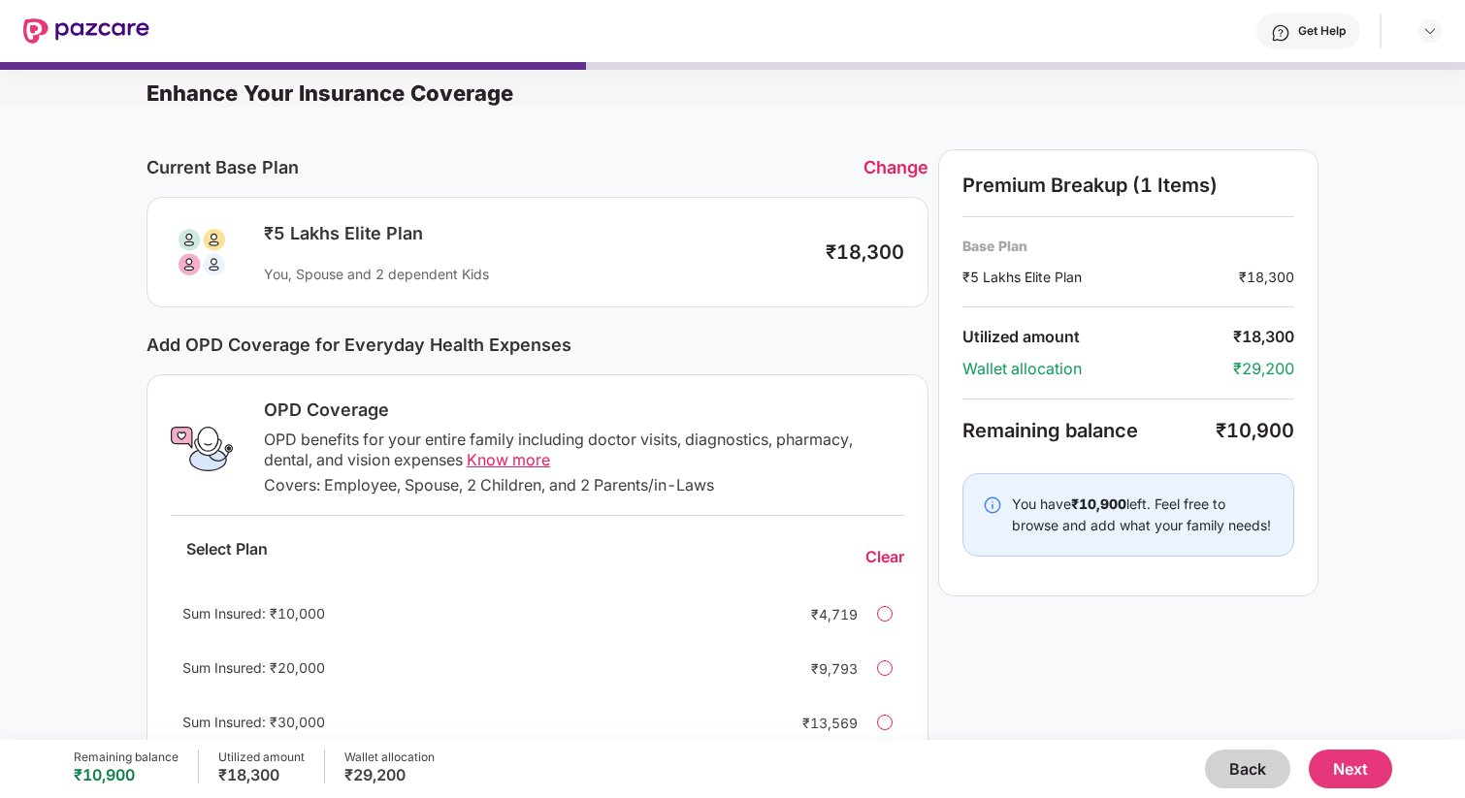
click at [910, 666] on div "OPD Coverage OPD benefits for your entire family including doctor visits, diagn…" at bounding box center [537, 576] width 782 height 404
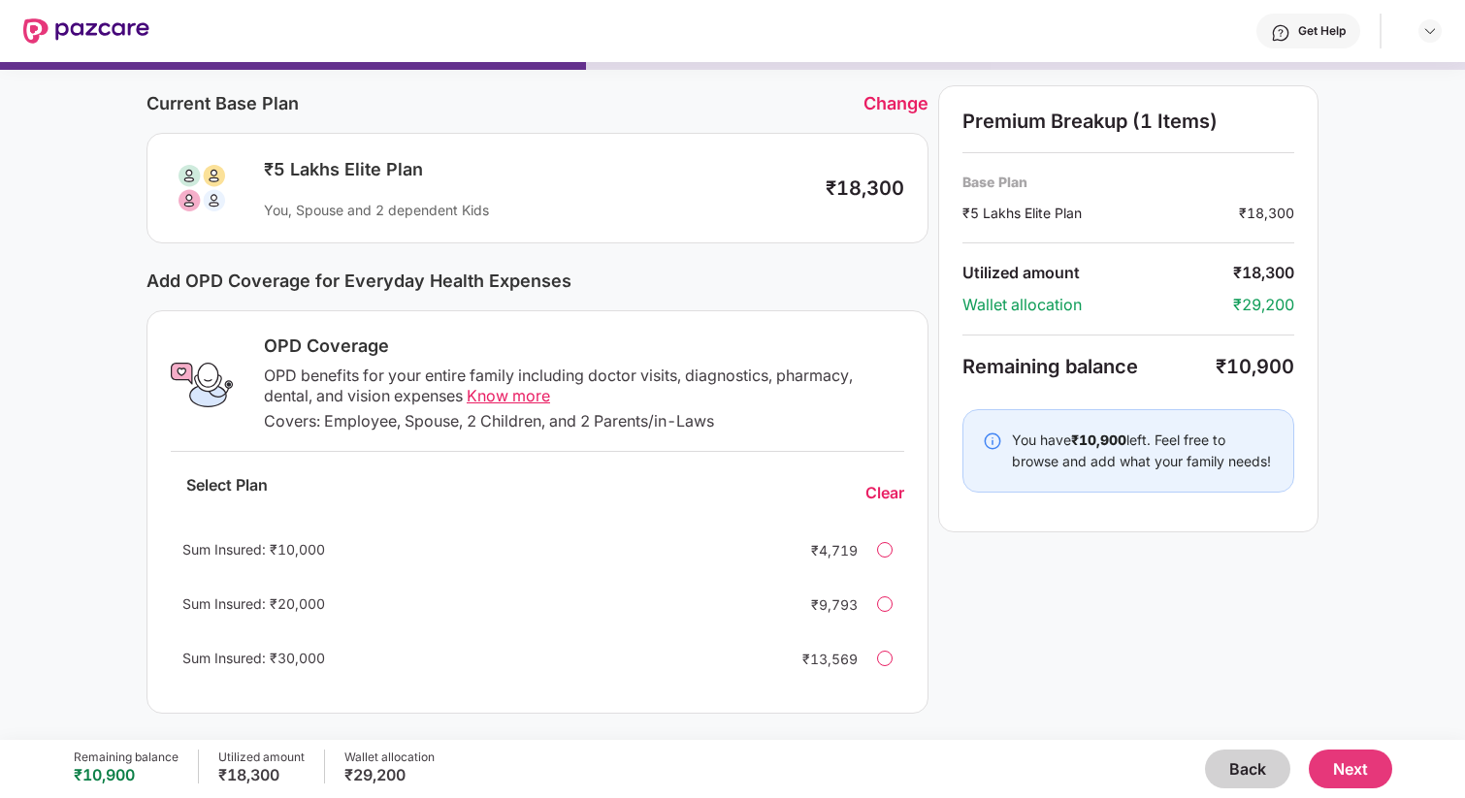
scroll to position [69, 0]
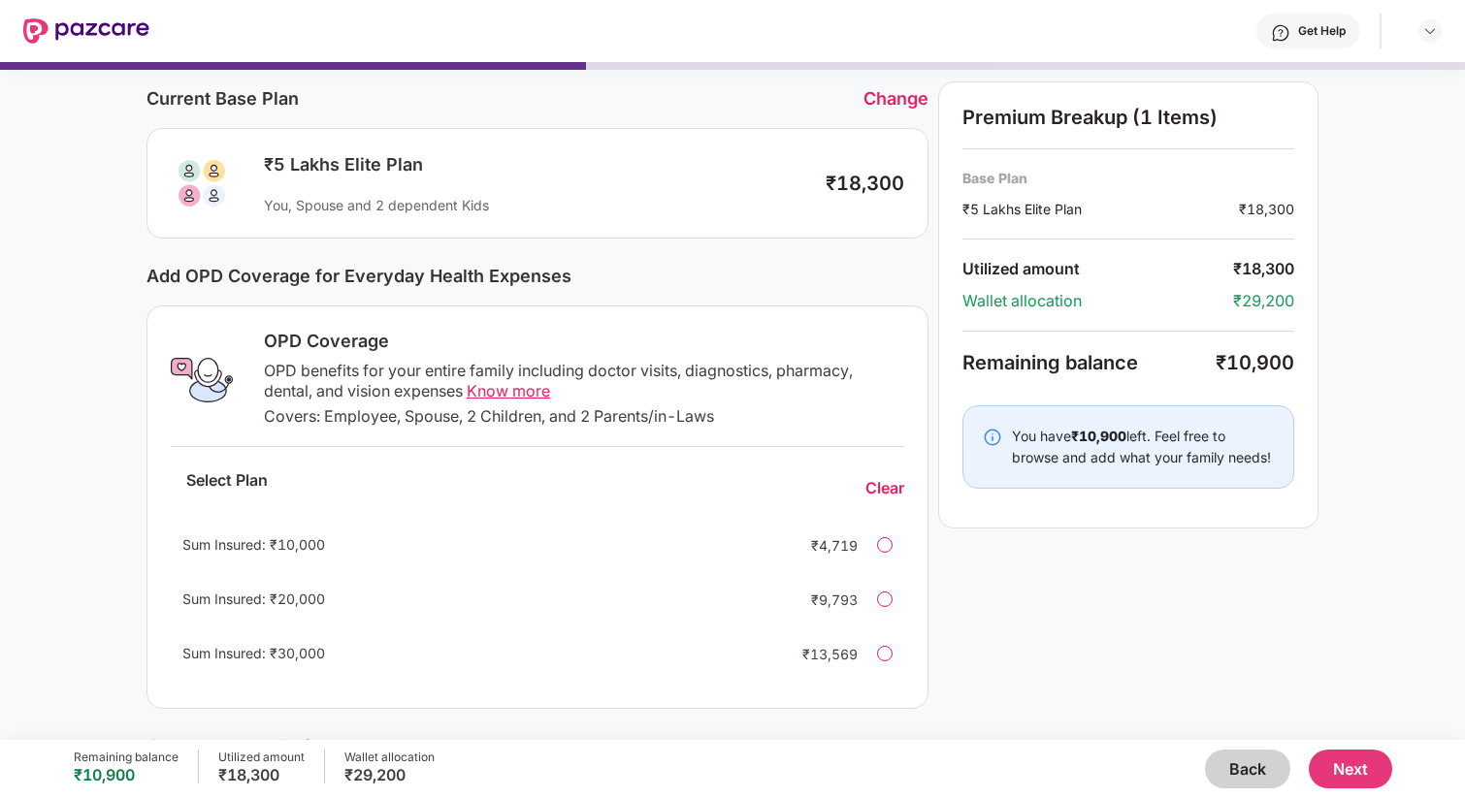
click at [516, 395] on span "Know more" at bounding box center [508, 390] width 83 height 19
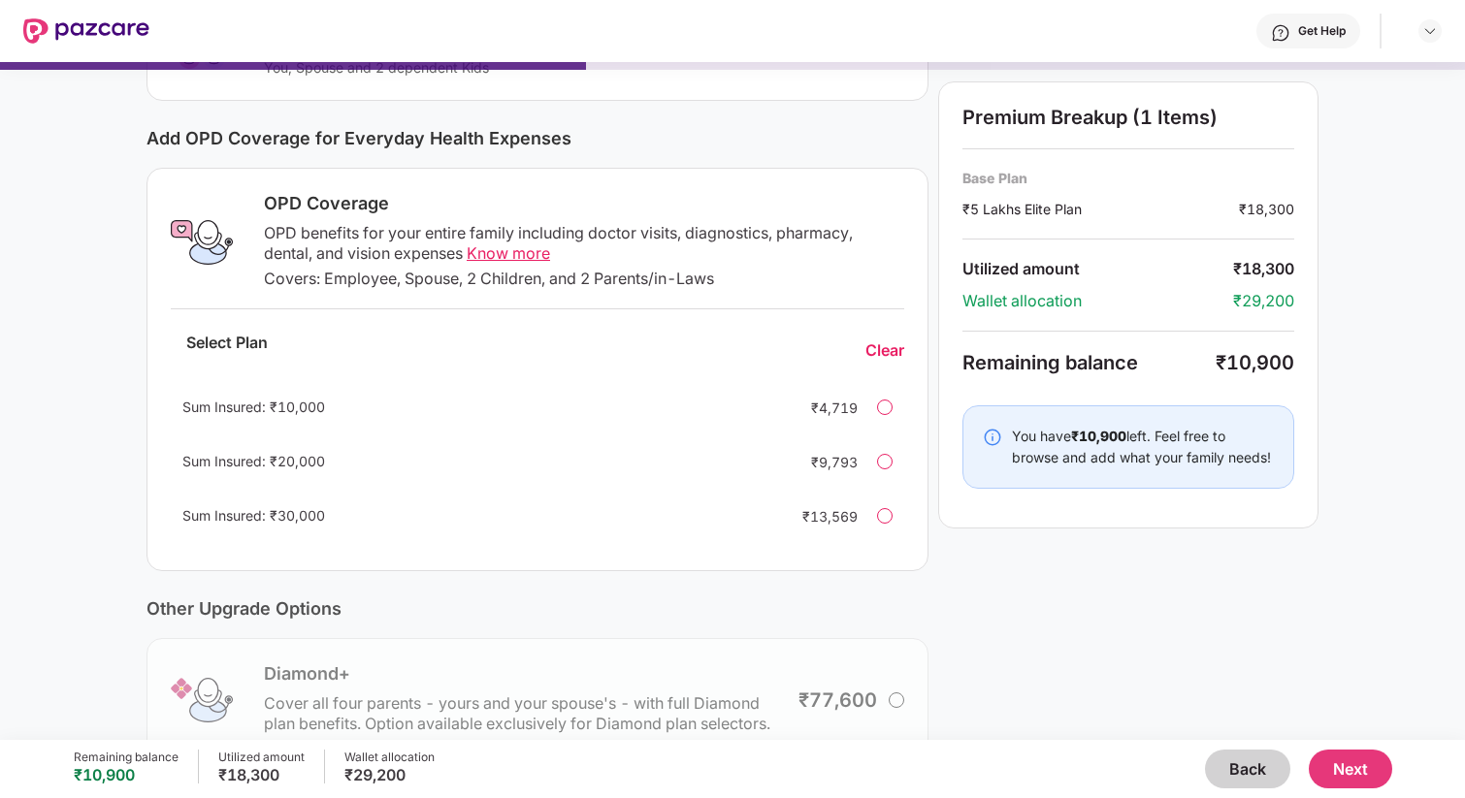
scroll to position [0, 0]
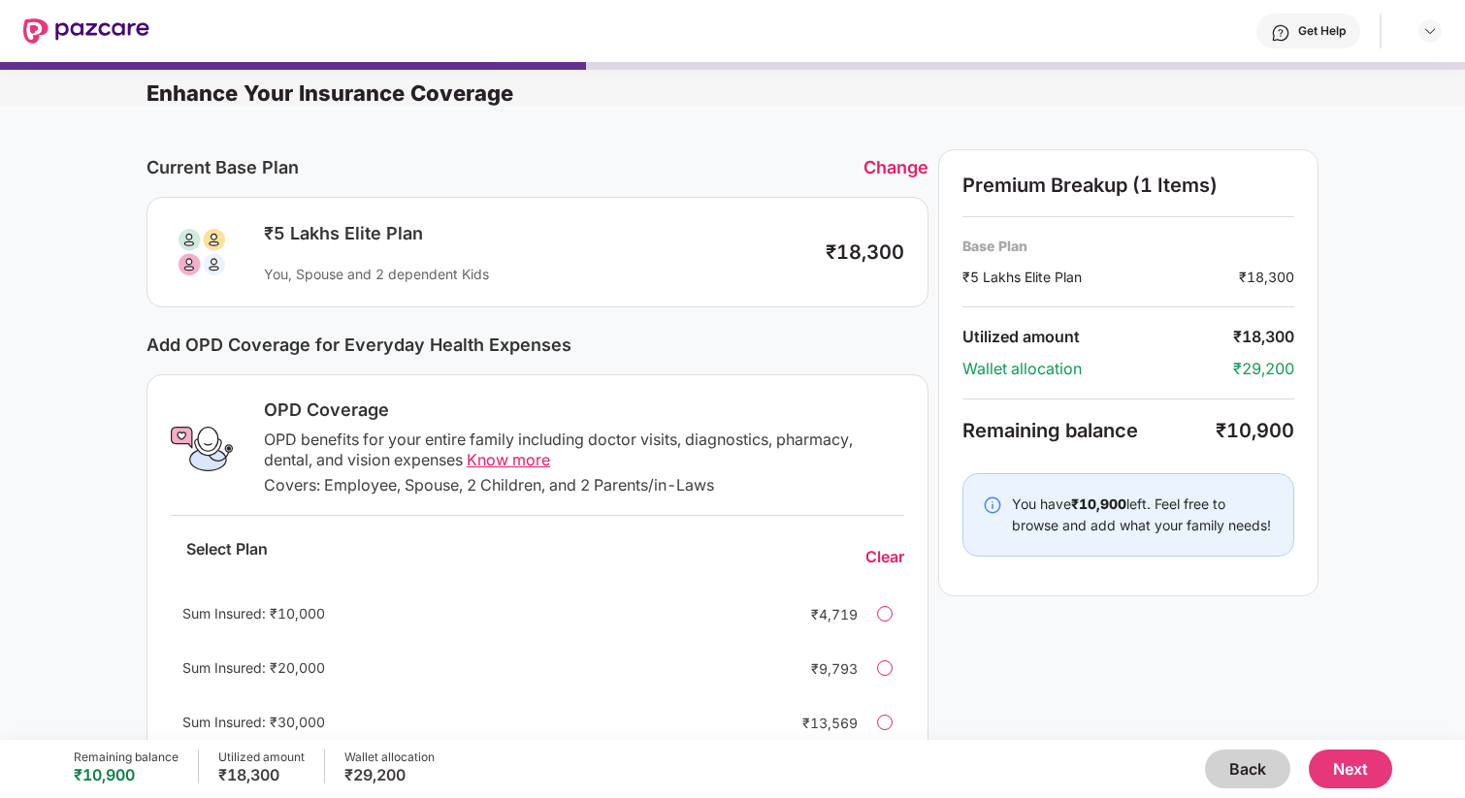
click at [1220, 772] on button "Back" at bounding box center [1247, 769] width 85 height 39
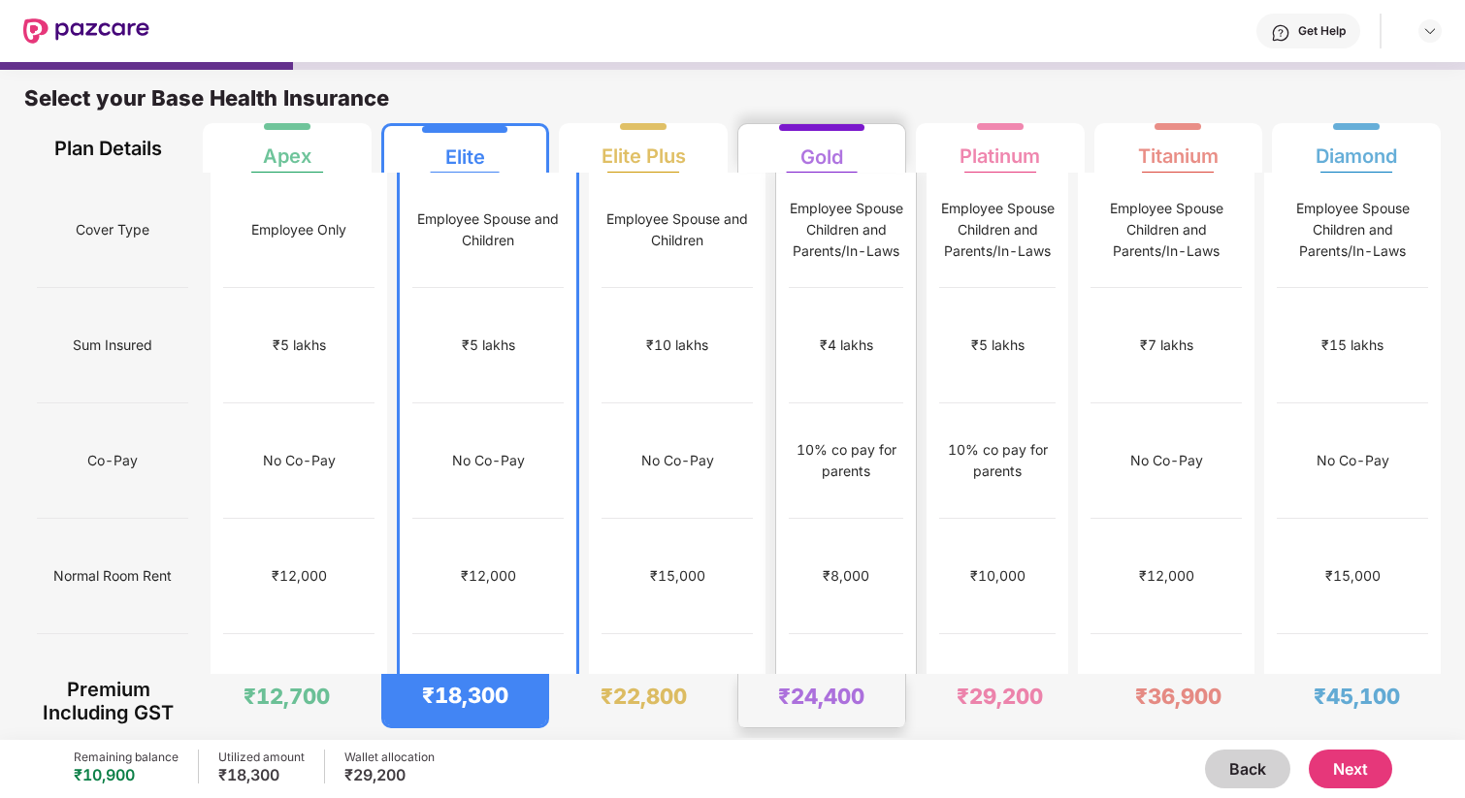
click at [808, 224] on div "Employee Spouse Children and Parents/In-Laws" at bounding box center [846, 230] width 114 height 64
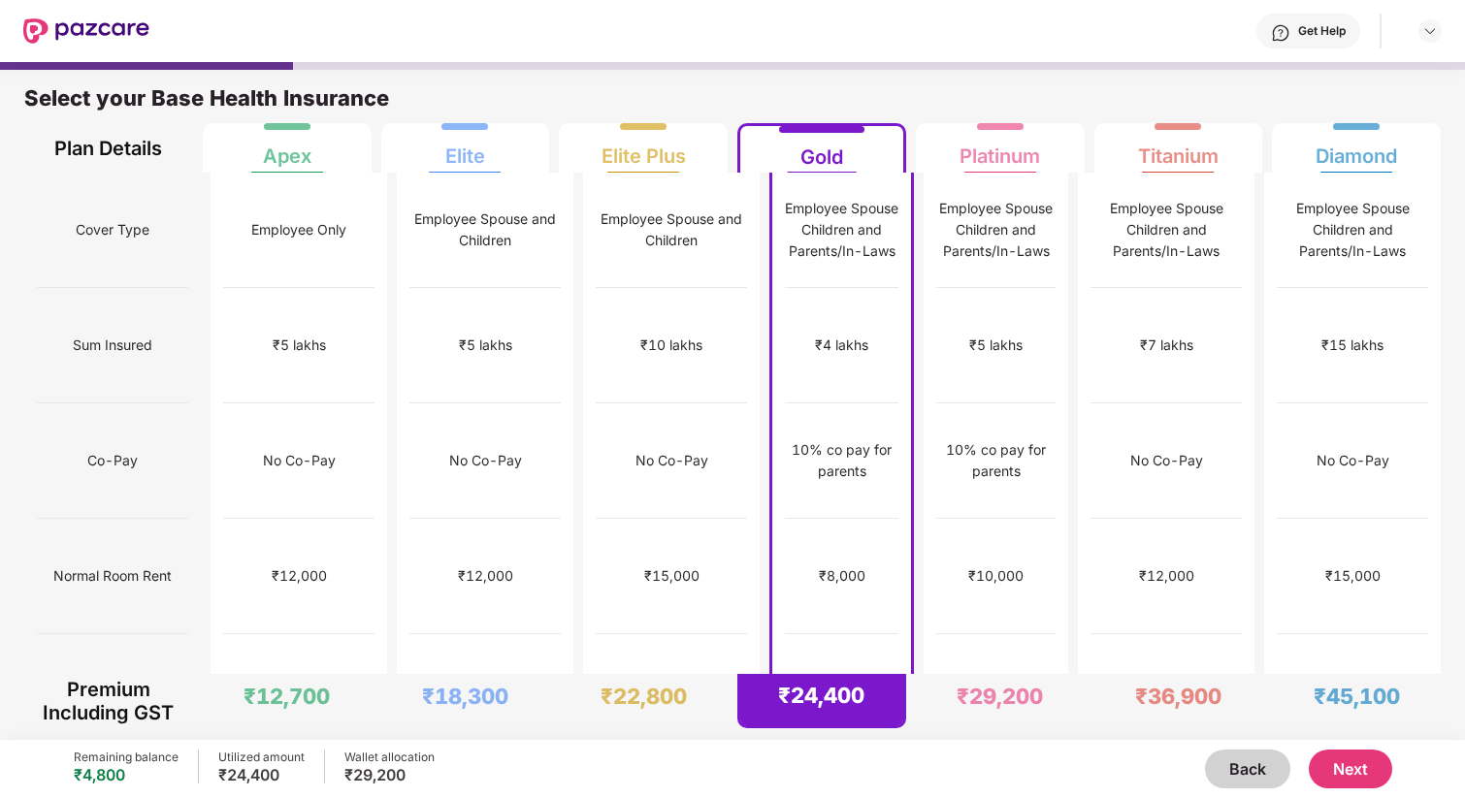
click at [1345, 768] on button "Next" at bounding box center [1350, 769] width 83 height 39
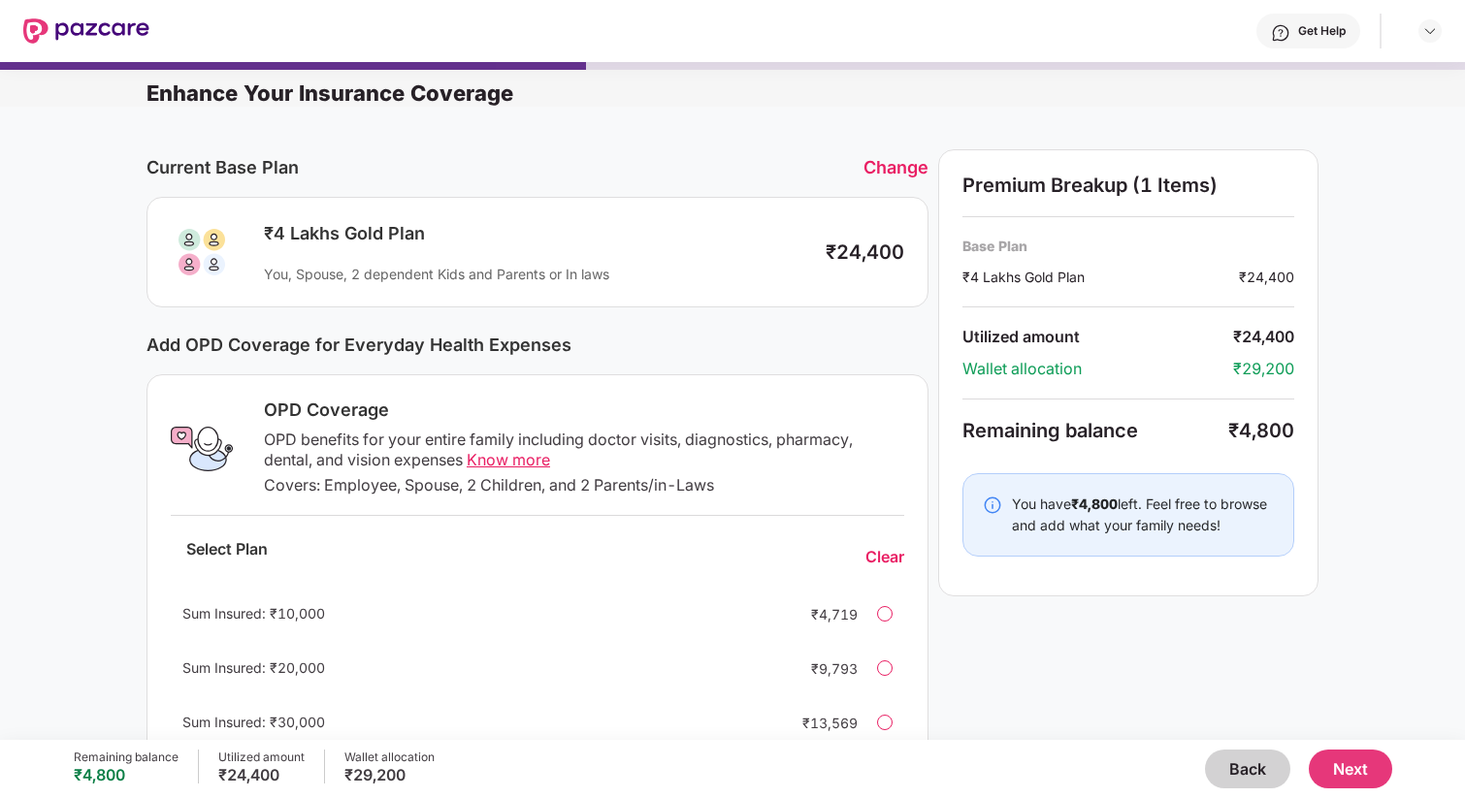
click at [1240, 772] on button "Back" at bounding box center [1247, 769] width 85 height 39
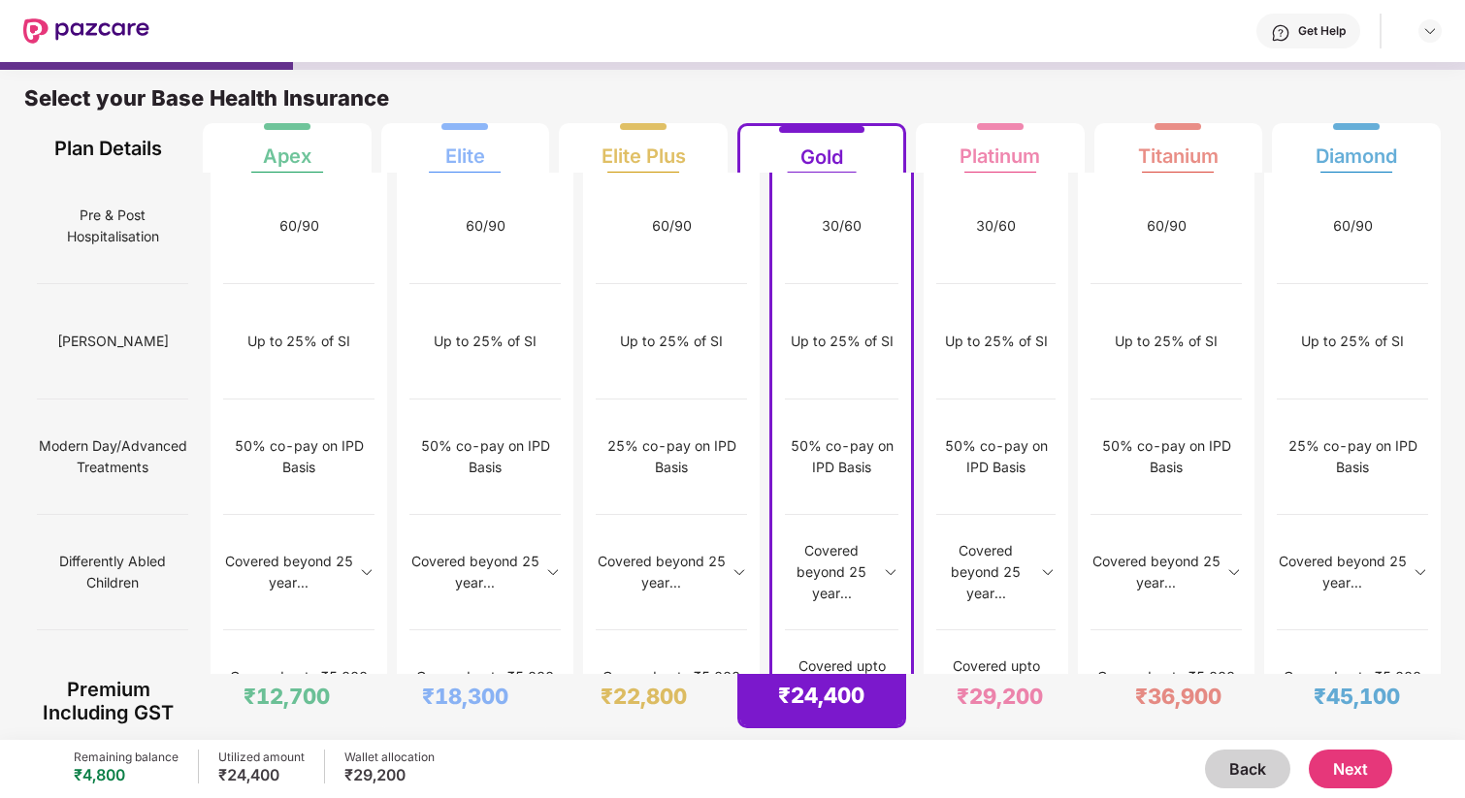
scroll to position [10, 0]
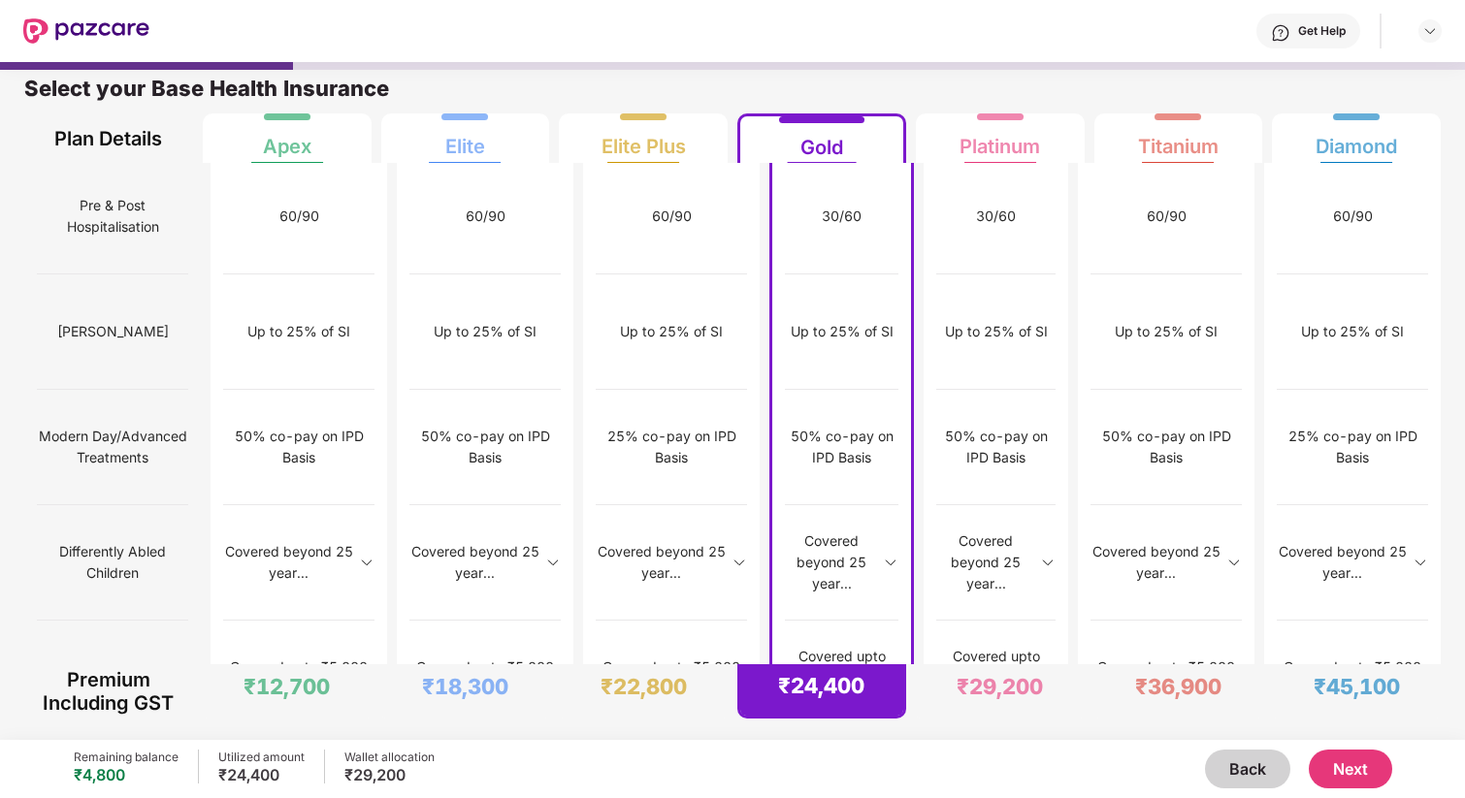
click at [1340, 763] on button "Next" at bounding box center [1350, 769] width 83 height 39
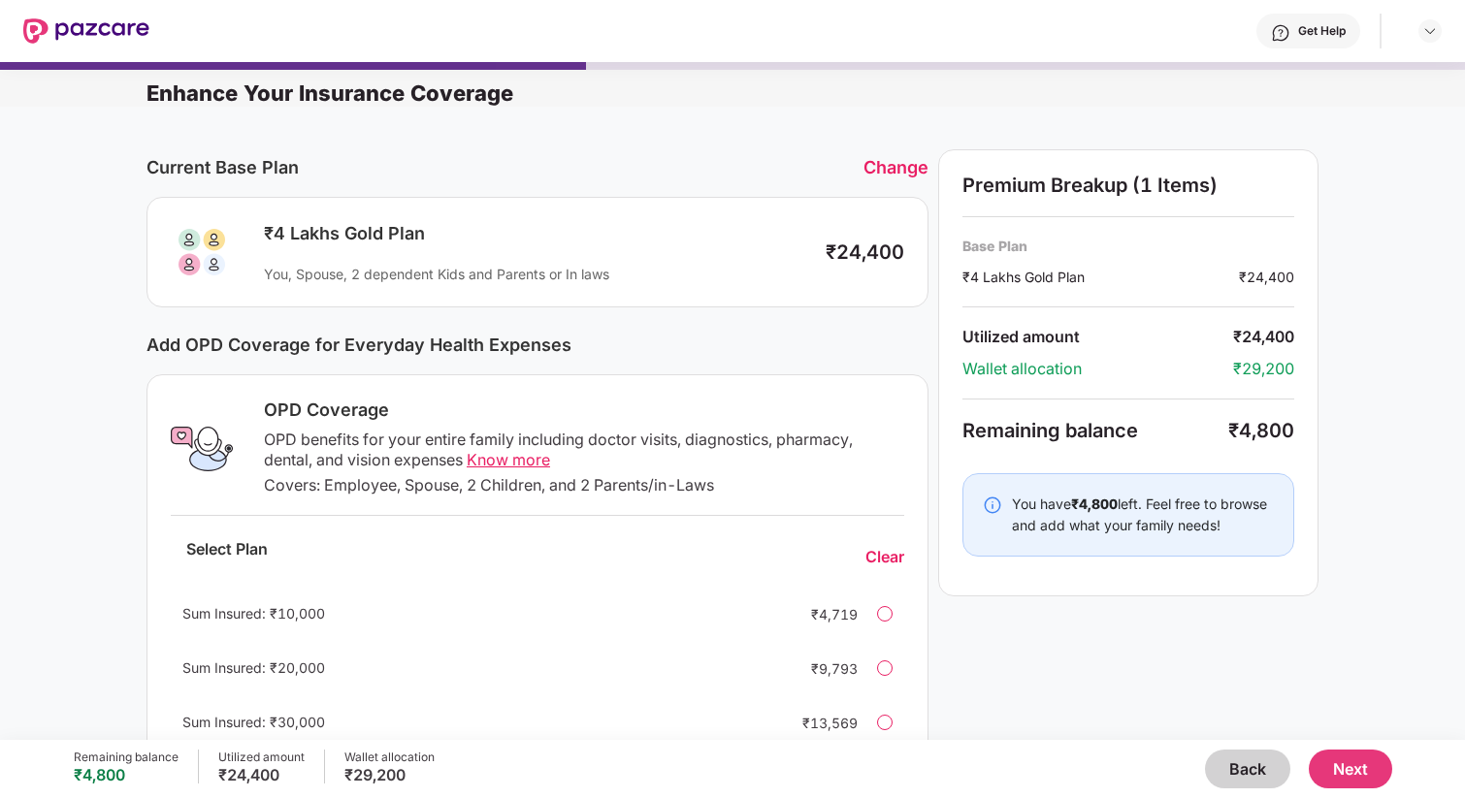
click at [885, 614] on div at bounding box center [885, 614] width 16 height 16
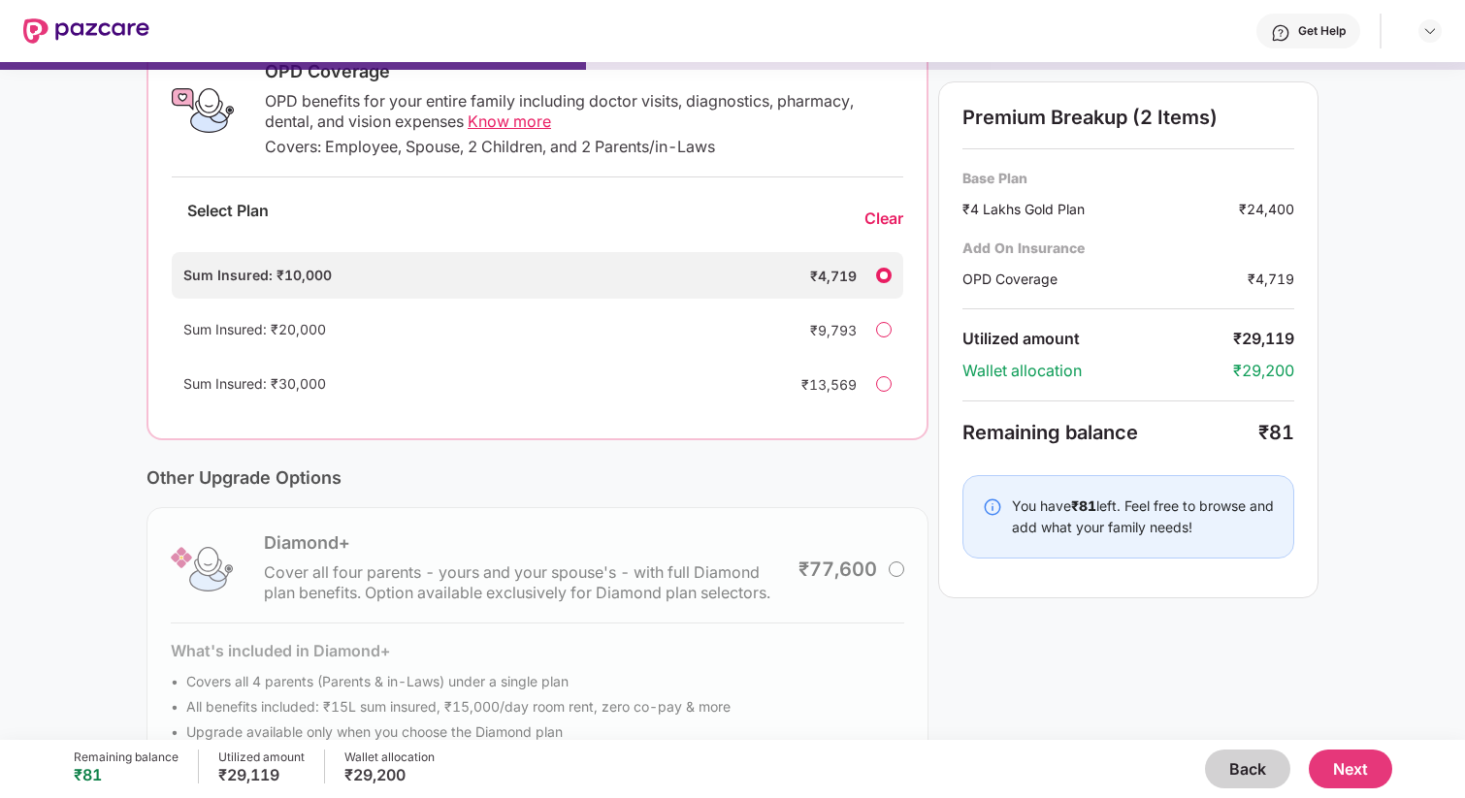
scroll to position [394, 0]
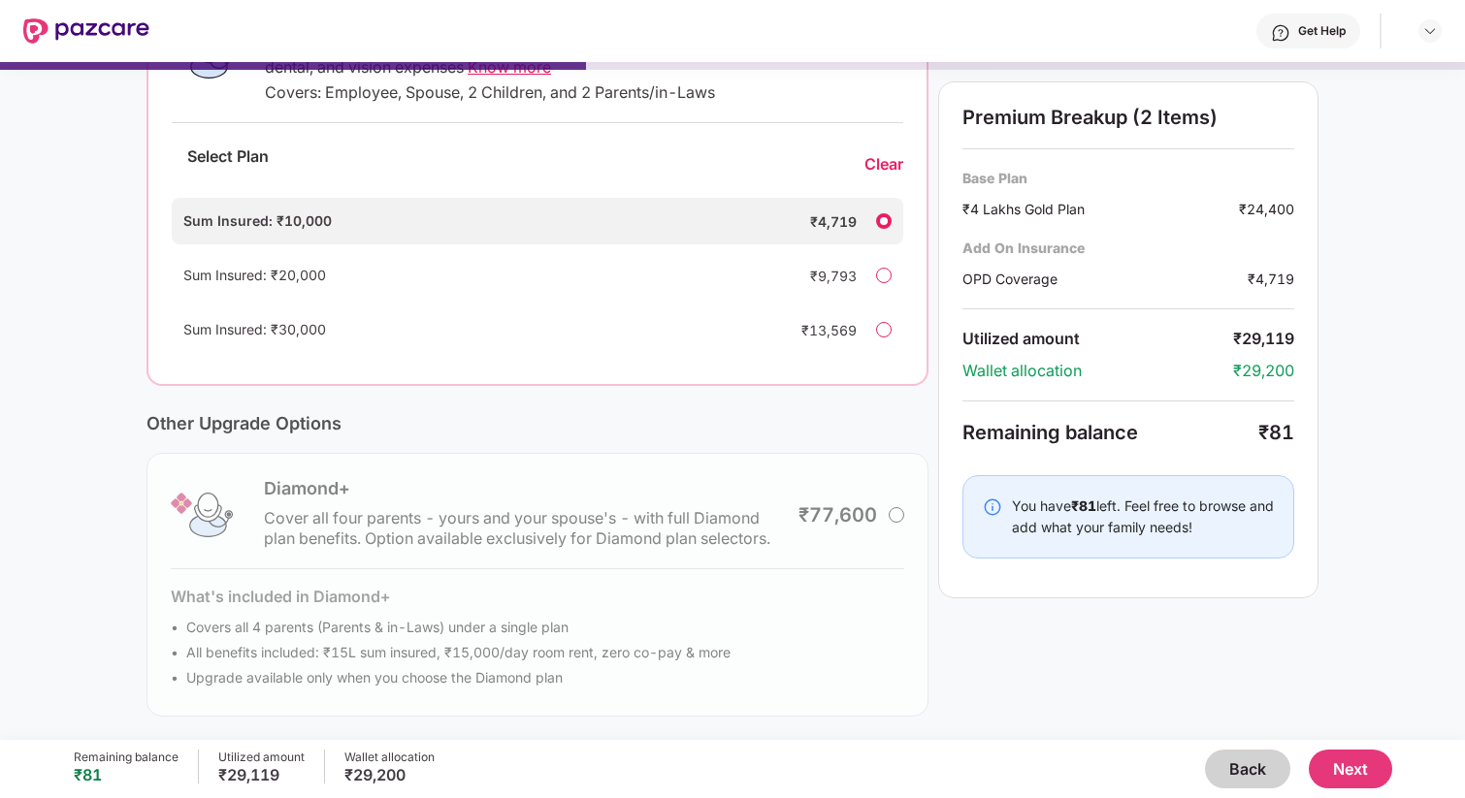
click at [1326, 777] on button "Next" at bounding box center [1350, 769] width 83 height 39
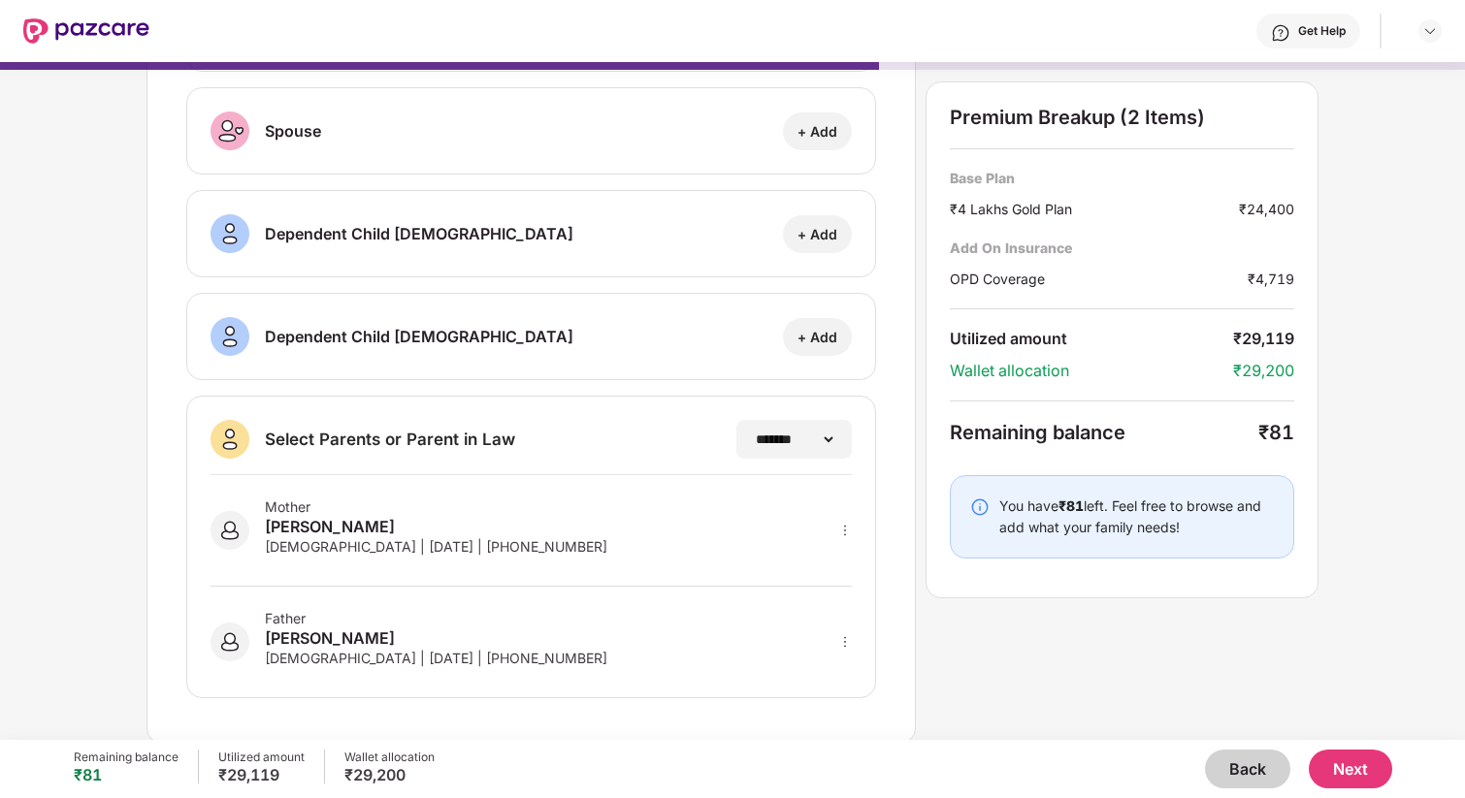
scroll to position [210, 0]
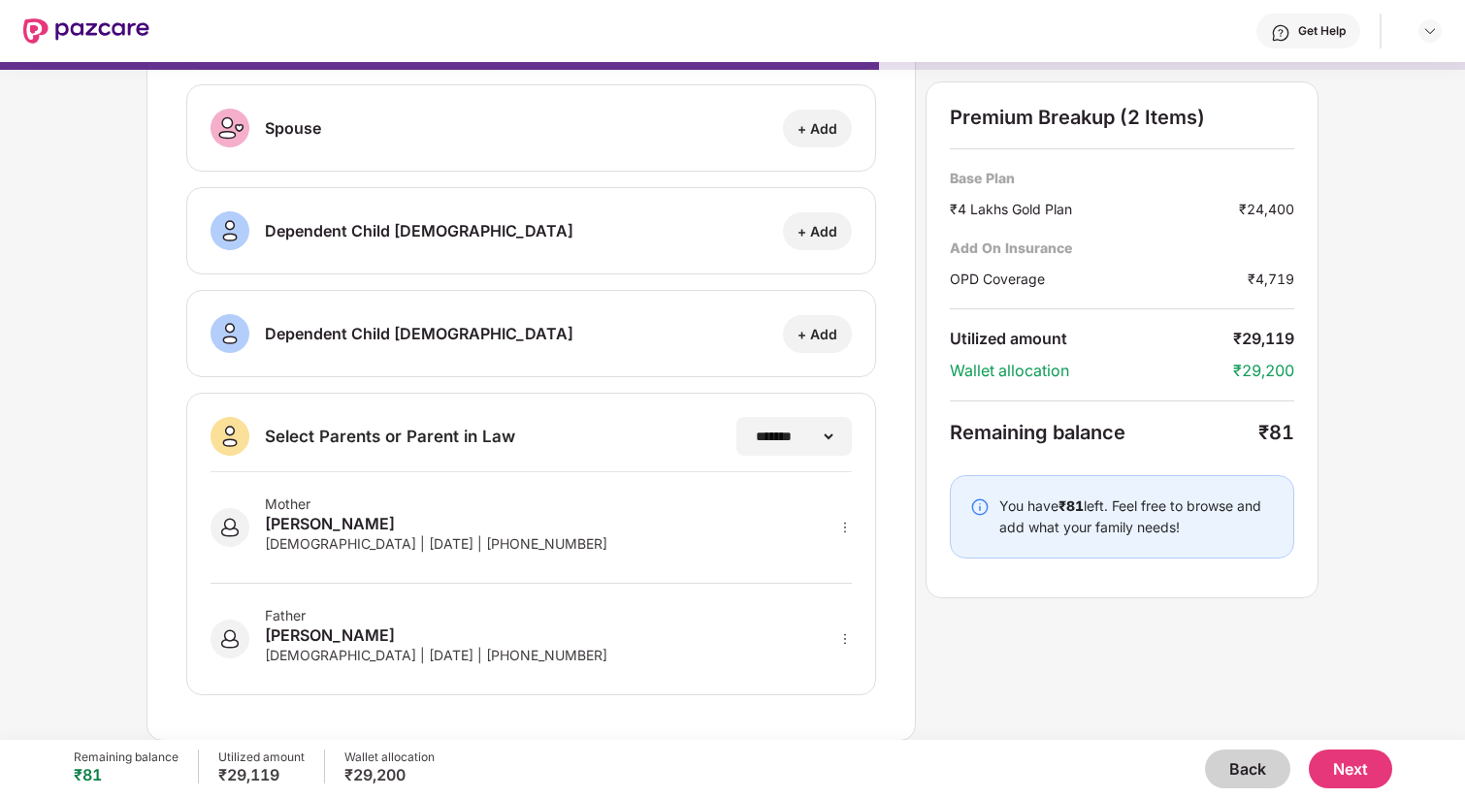
click at [1358, 767] on button "Next" at bounding box center [1350, 769] width 83 height 39
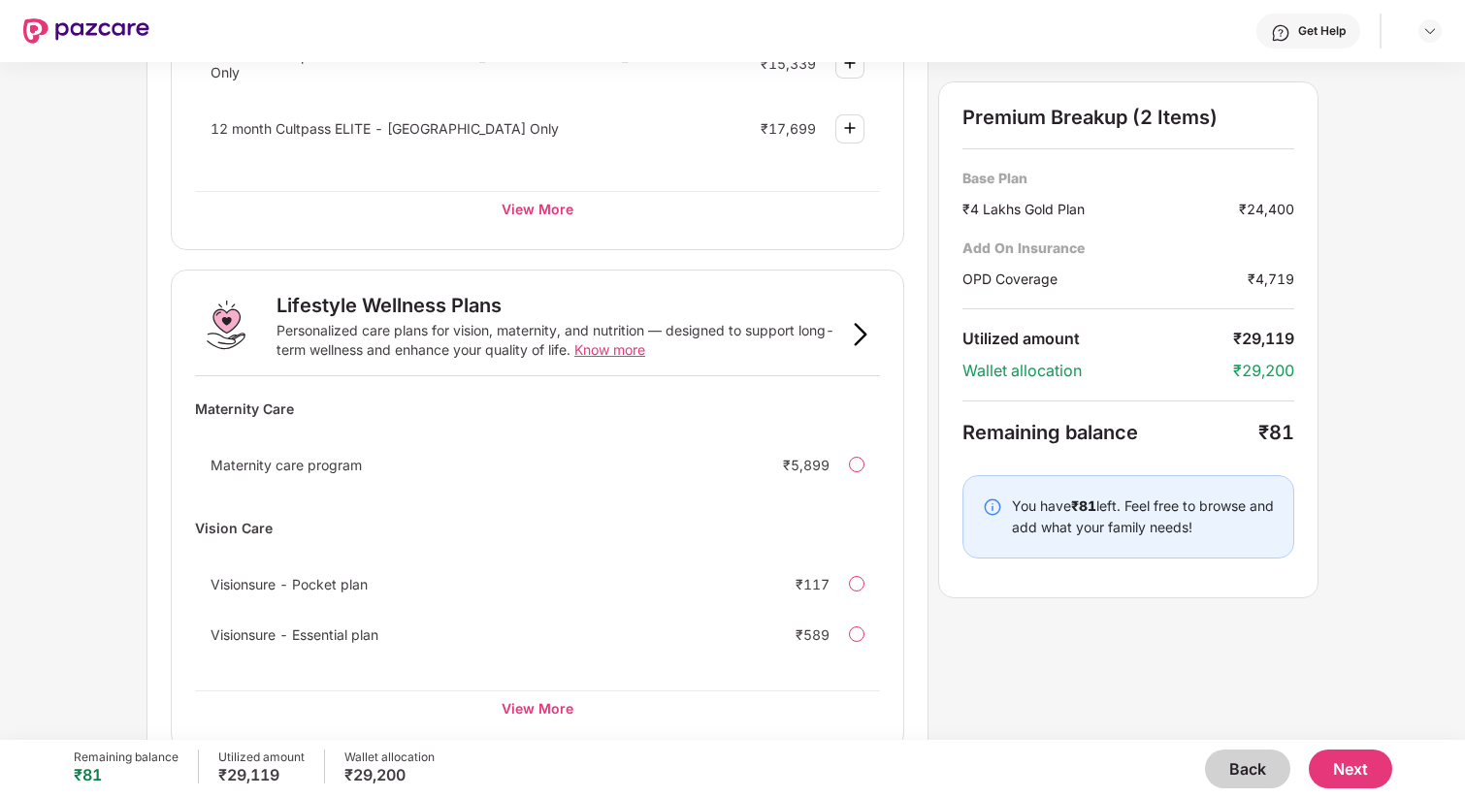
scroll to position [1093, 0]
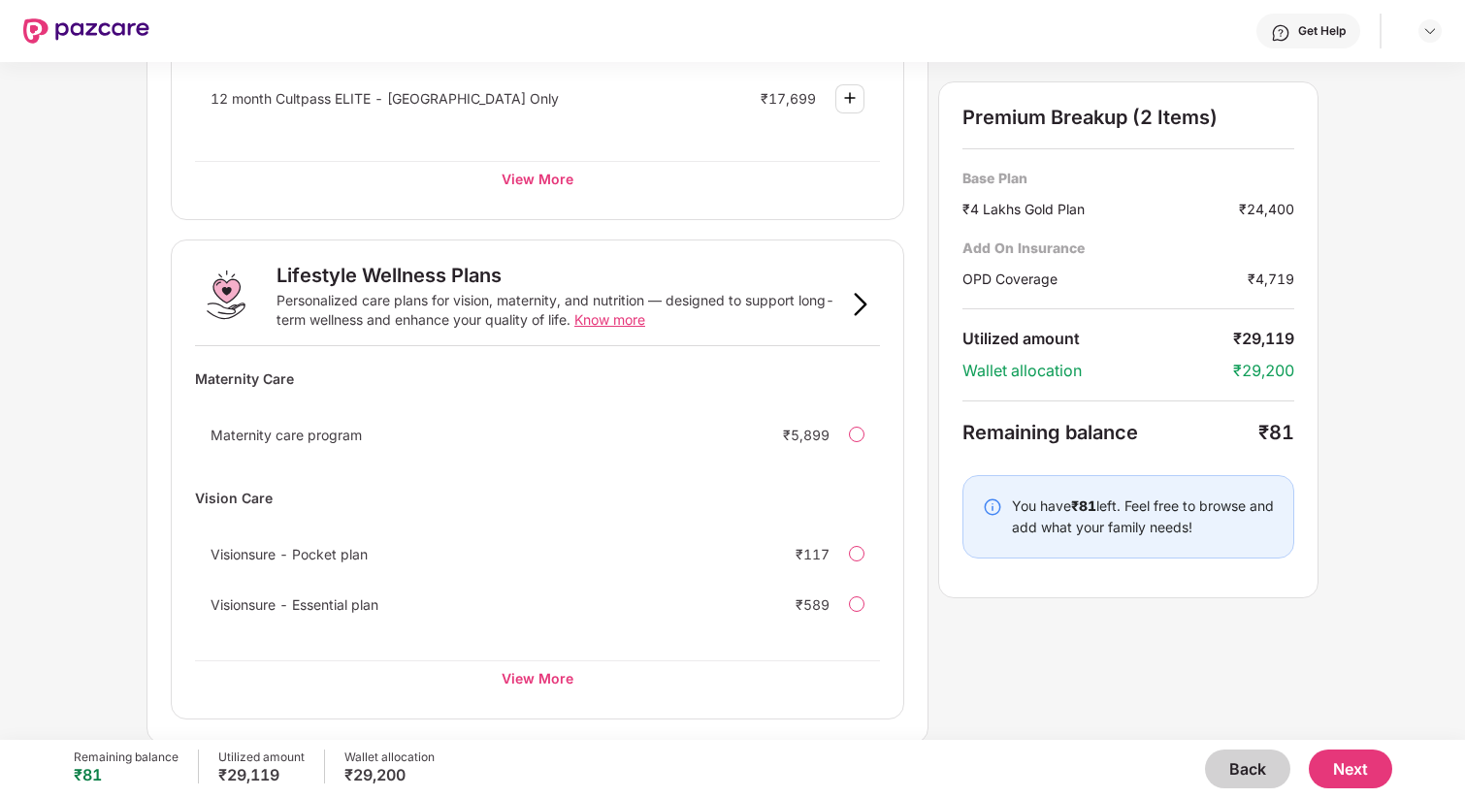
click at [1359, 773] on button "Next" at bounding box center [1350, 769] width 83 height 39
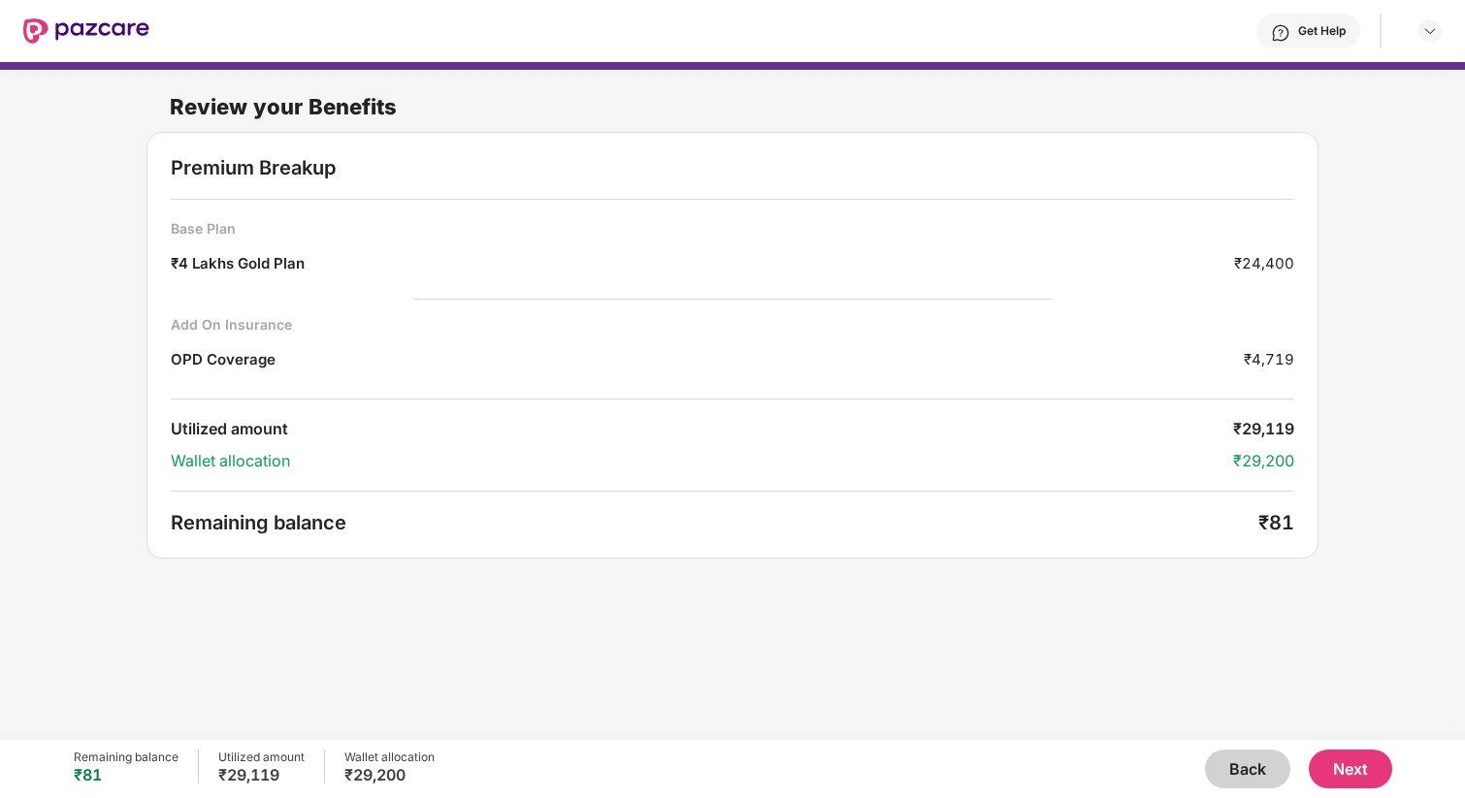
click at [1380, 773] on button "Next" at bounding box center [1350, 769] width 83 height 39
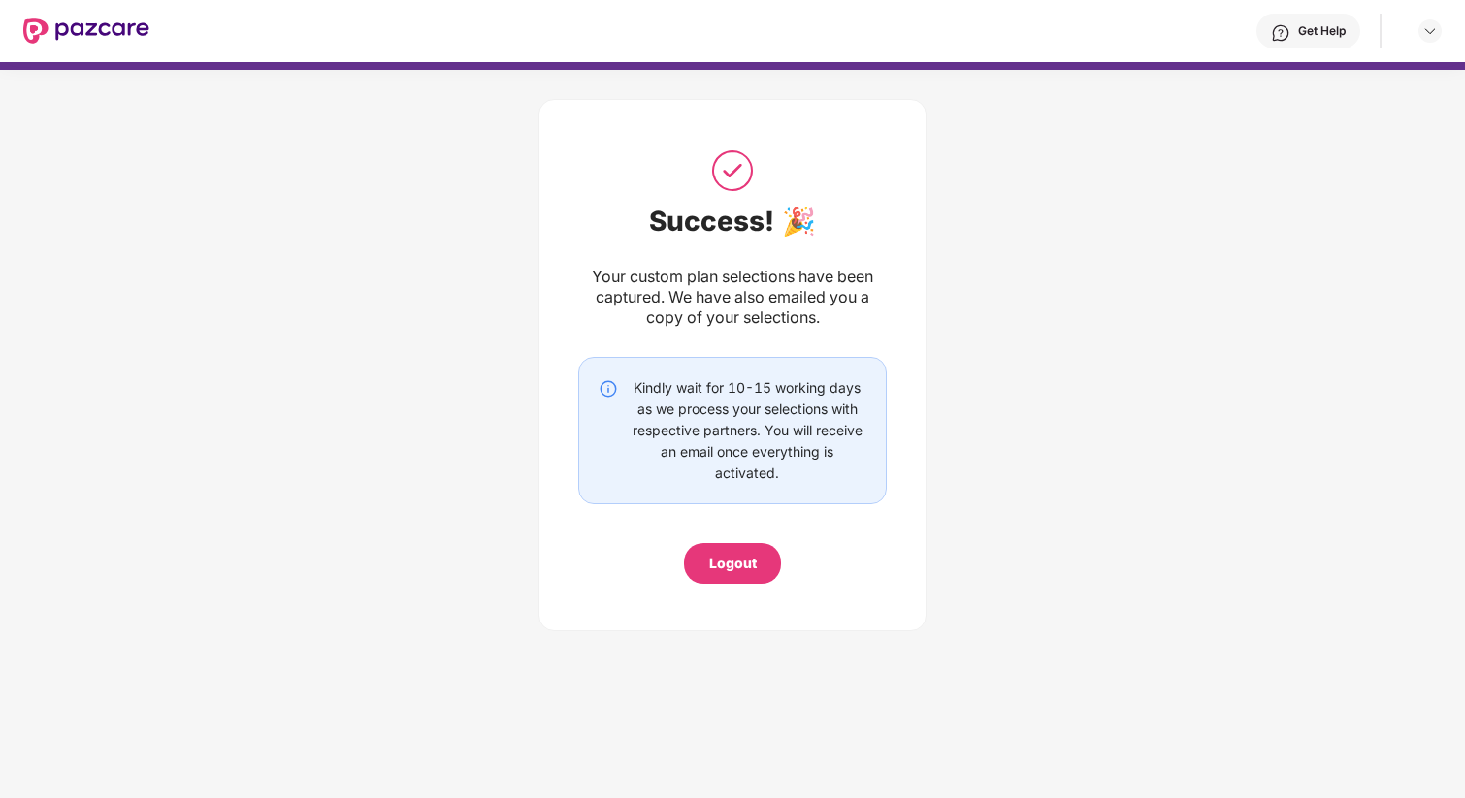
click at [90, 31] on img at bounding box center [86, 30] width 126 height 25
click at [31, 31] on img at bounding box center [86, 30] width 126 height 25
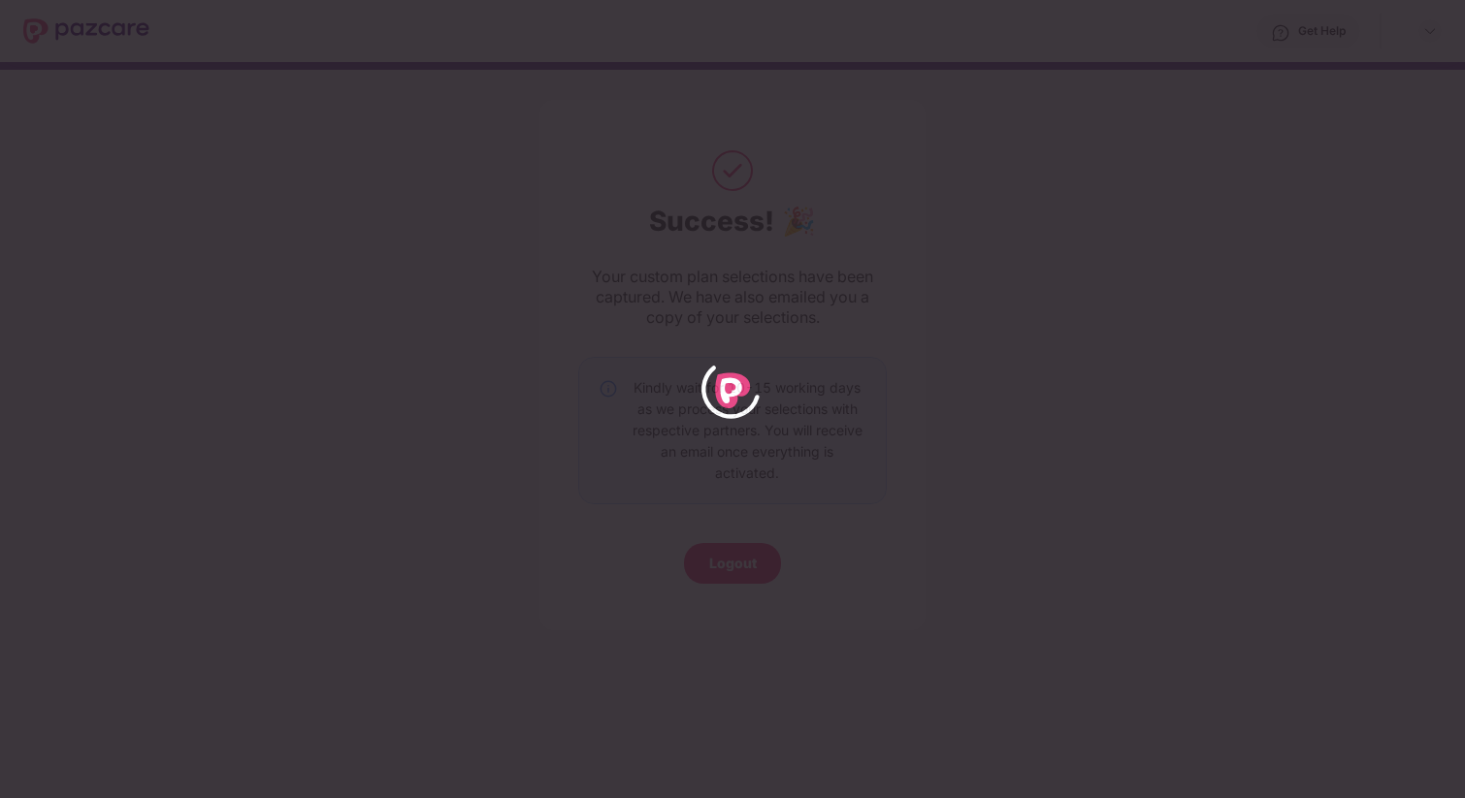
click at [51, 32] on div at bounding box center [732, 399] width 1465 height 798
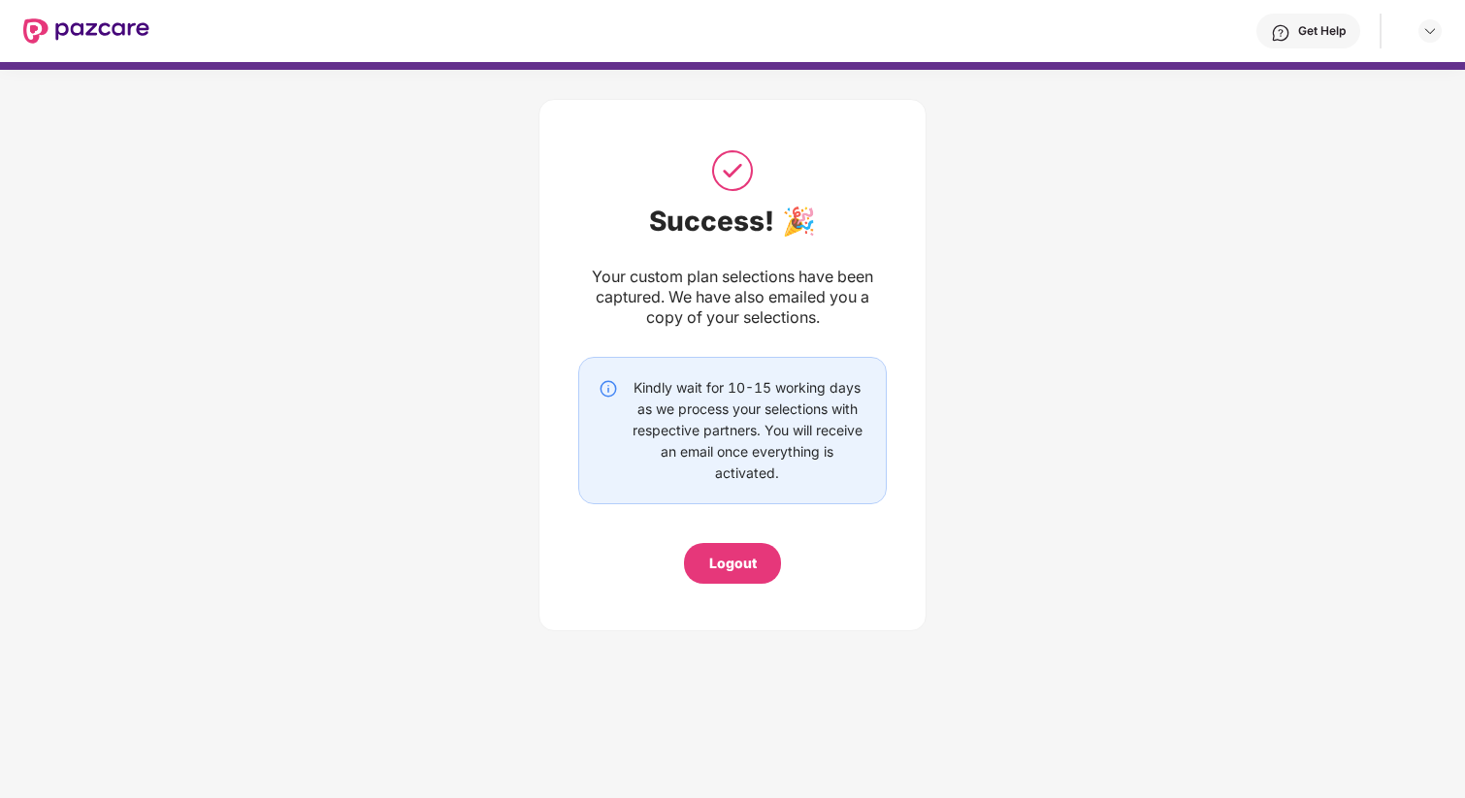
click at [55, 34] on img at bounding box center [86, 30] width 126 height 25
